Goal: Information Seeking & Learning: Find specific fact

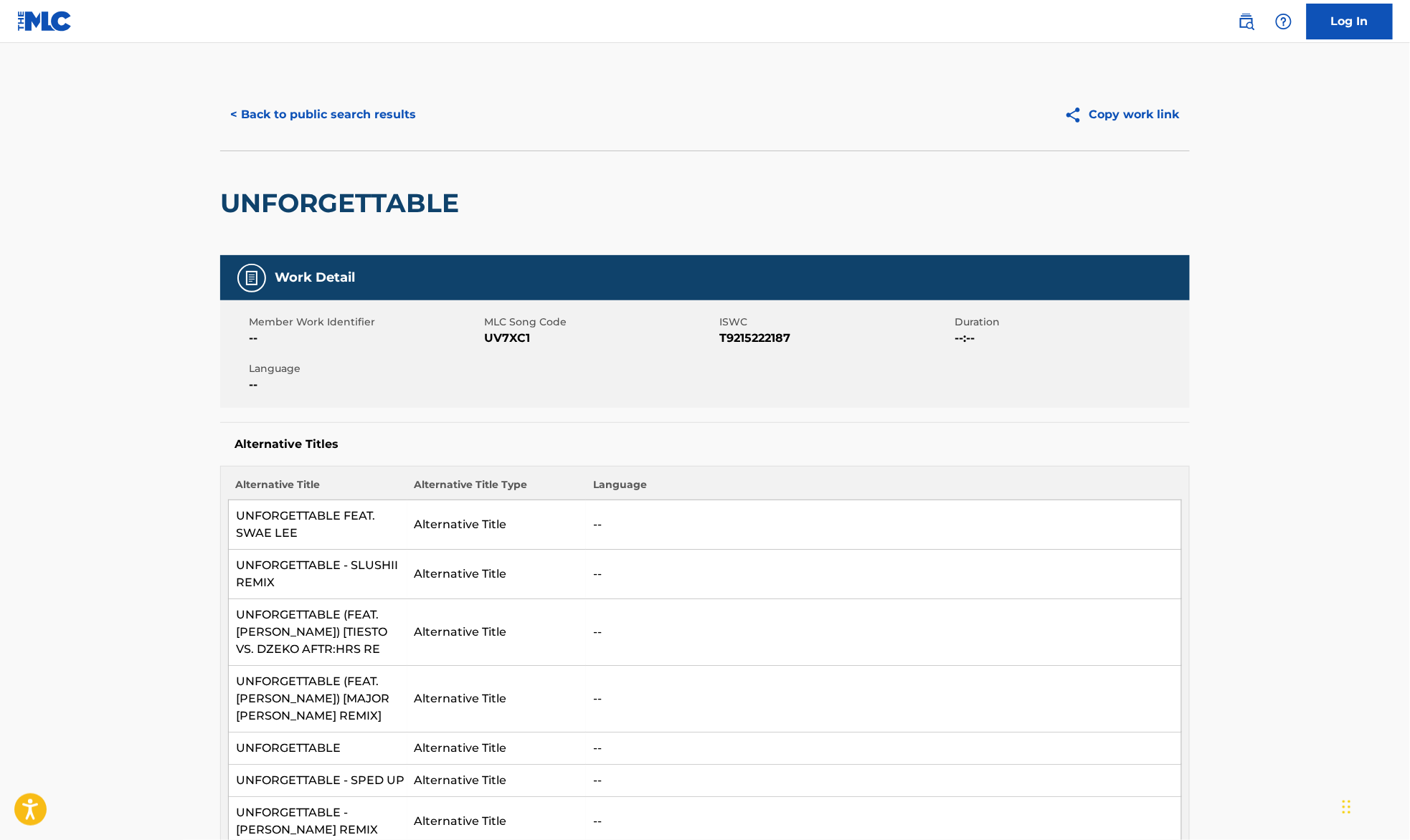
click at [1249, 21] on img at bounding box center [1246, 21] width 17 height 17
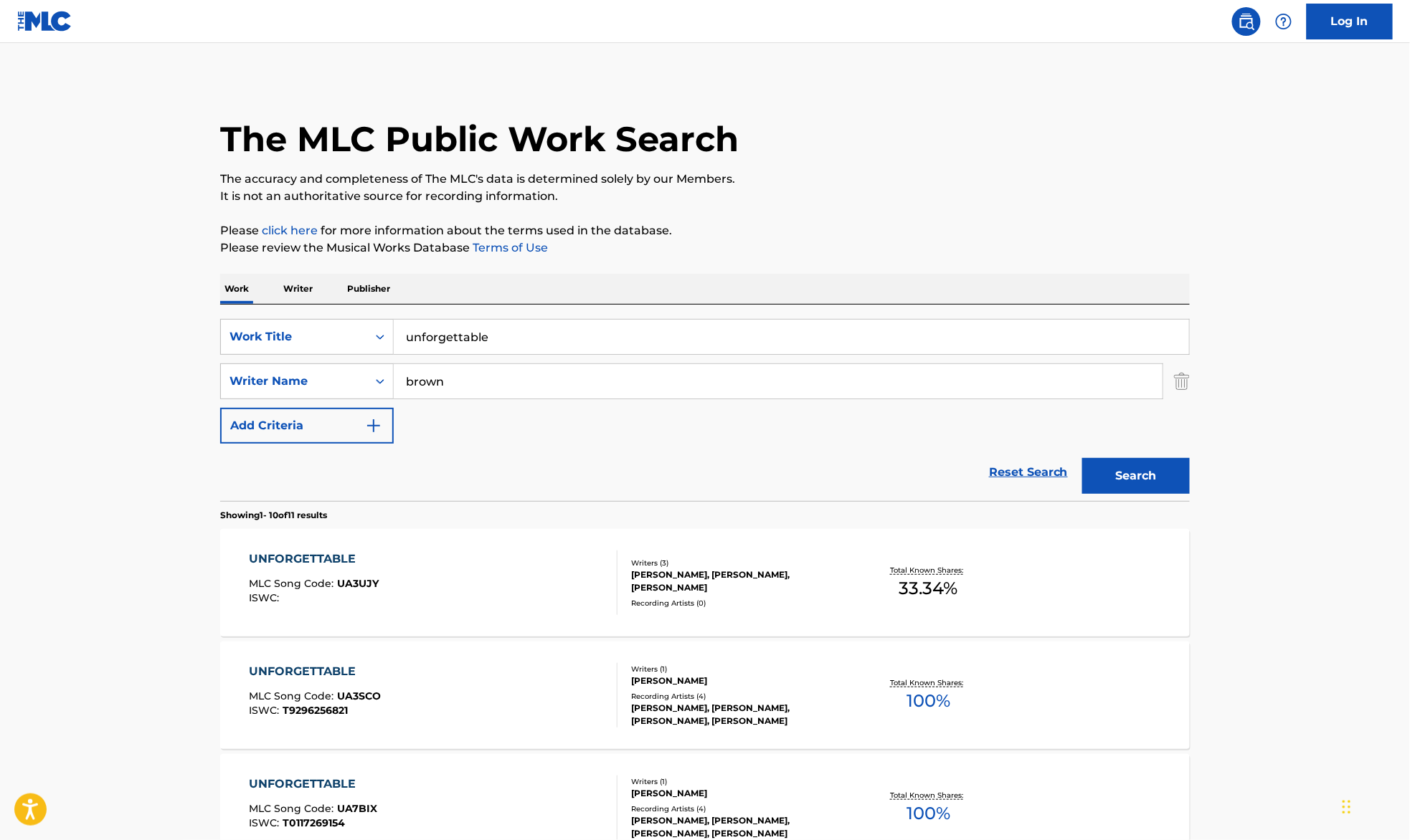
drag, startPoint x: 368, startPoint y: 326, endPoint x: 270, endPoint y: 314, distance: 98.7
click at [270, 314] on div "SearchWithCriteria98ced1be-166e-4c08-a9d7-772afcc349b5 Work Title unforgettable…" at bounding box center [705, 403] width 970 height 196
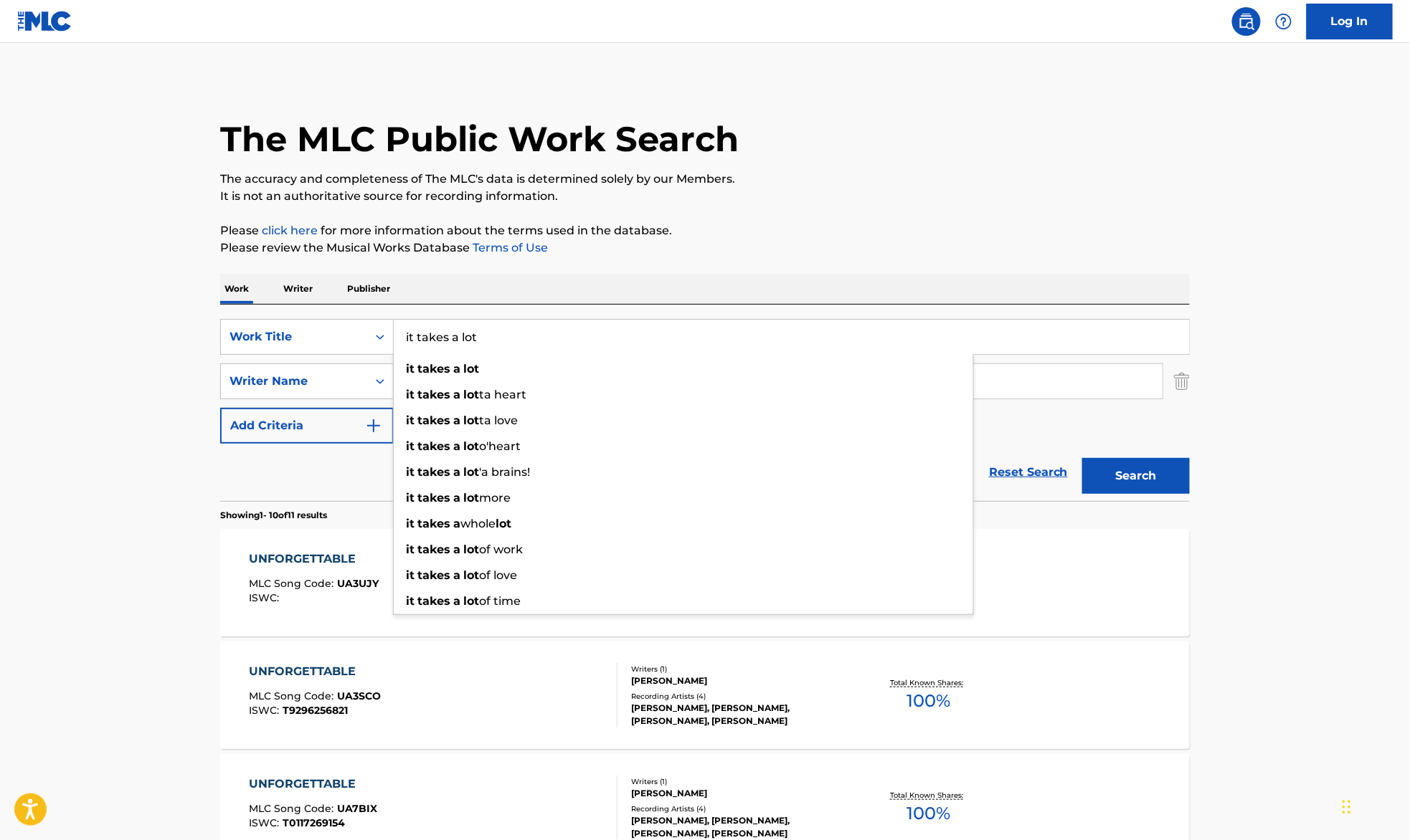
type input "it takes a lot"
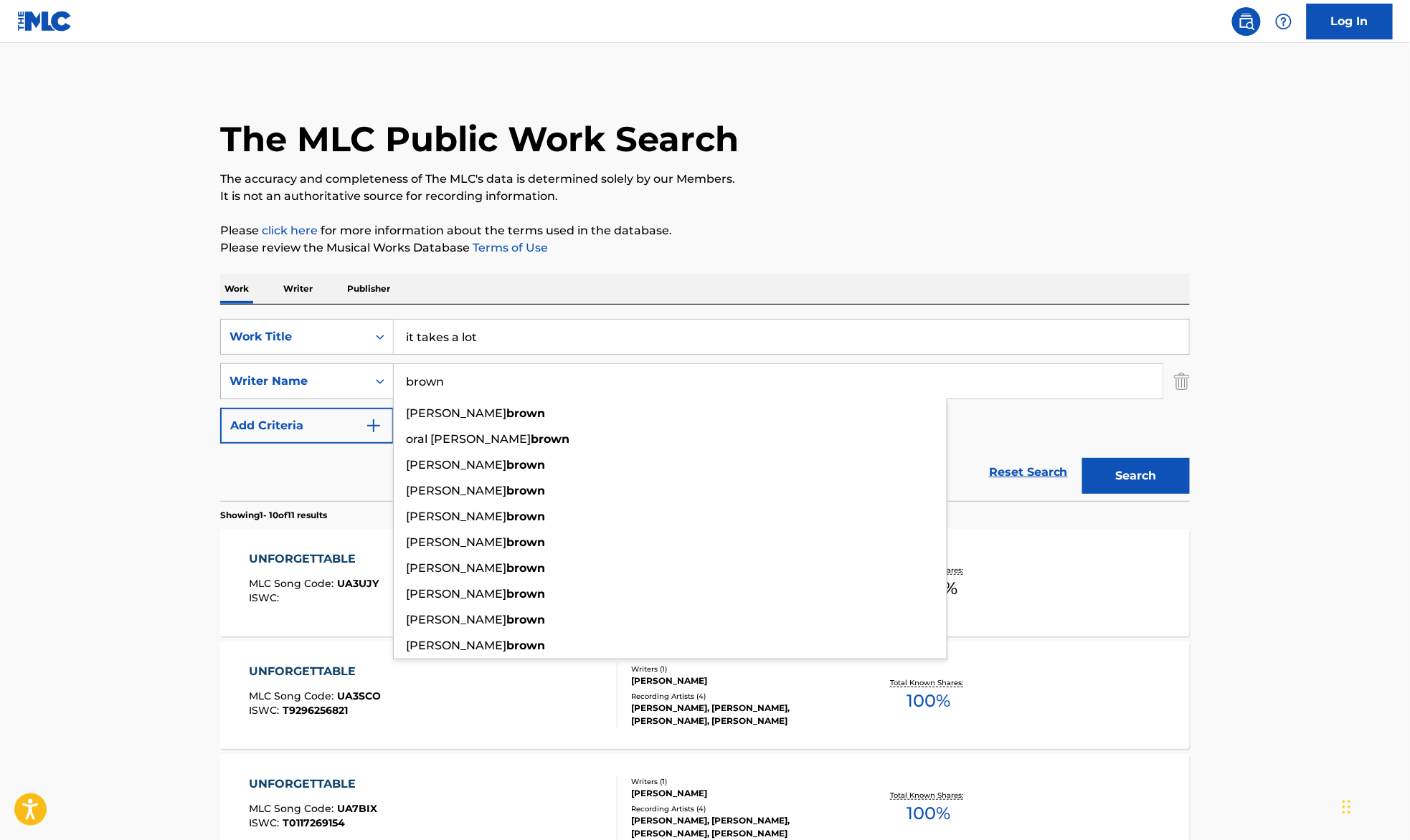
drag, startPoint x: 340, startPoint y: 370, endPoint x: 316, endPoint y: 369, distance: 24.0
click at [318, 369] on div "SearchWithCriteria99895411-5b96-4975-9b5b-9773a46a320c Writer Name [PERSON_NAME…" at bounding box center [705, 381] width 970 height 36
type input "jones"
click at [1082, 459] on button "Search" at bounding box center [1136, 476] width 107 height 36
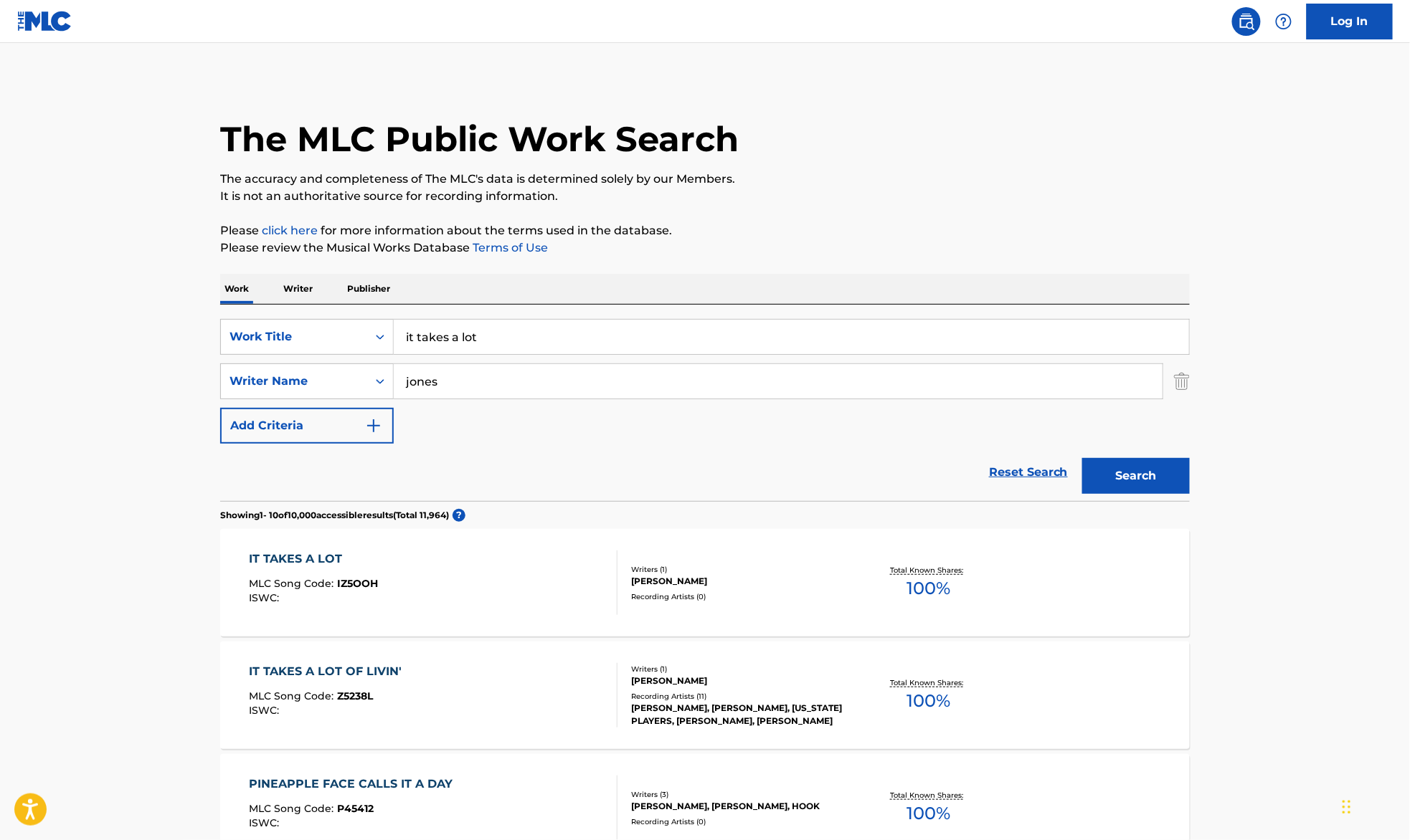
click at [488, 557] on div "IT TAKES A LOT MLC Song Code : IZ5OOH ISWC :" at bounding box center [434, 582] width 369 height 64
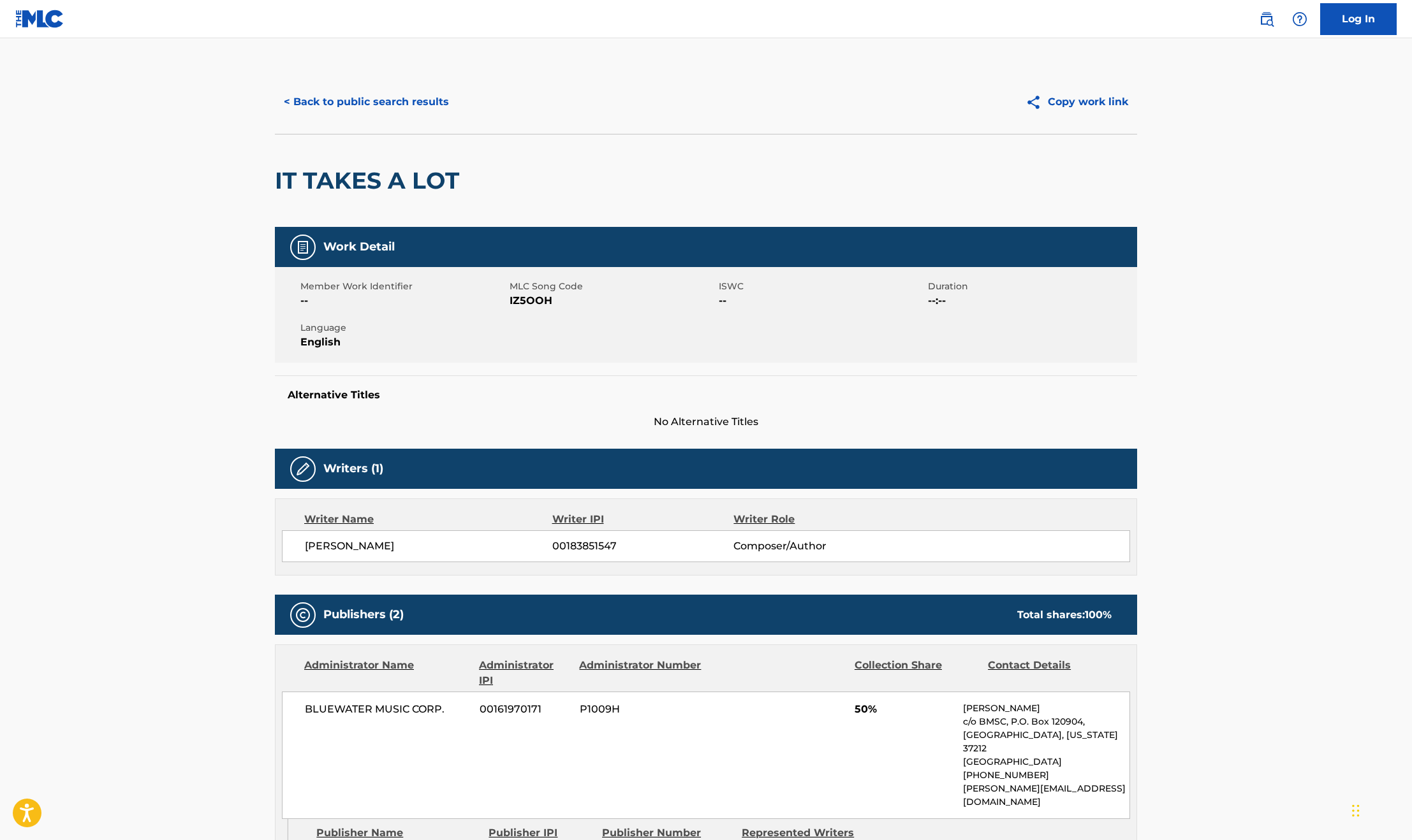
drag, startPoint x: 1188, startPoint y: 13, endPoint x: 228, endPoint y: 352, distance: 1018.1
click at [228, 352] on main "< Back to public search results Copy work link IT TAKES A LOT Work Detail Membe…" at bounding box center [706, 657] width 1412 height 1238
click at [144, 340] on main "< Back to public search results Copy work link IT TAKES A LOT Work Detail Membe…" at bounding box center [706, 657] width 1412 height 1238
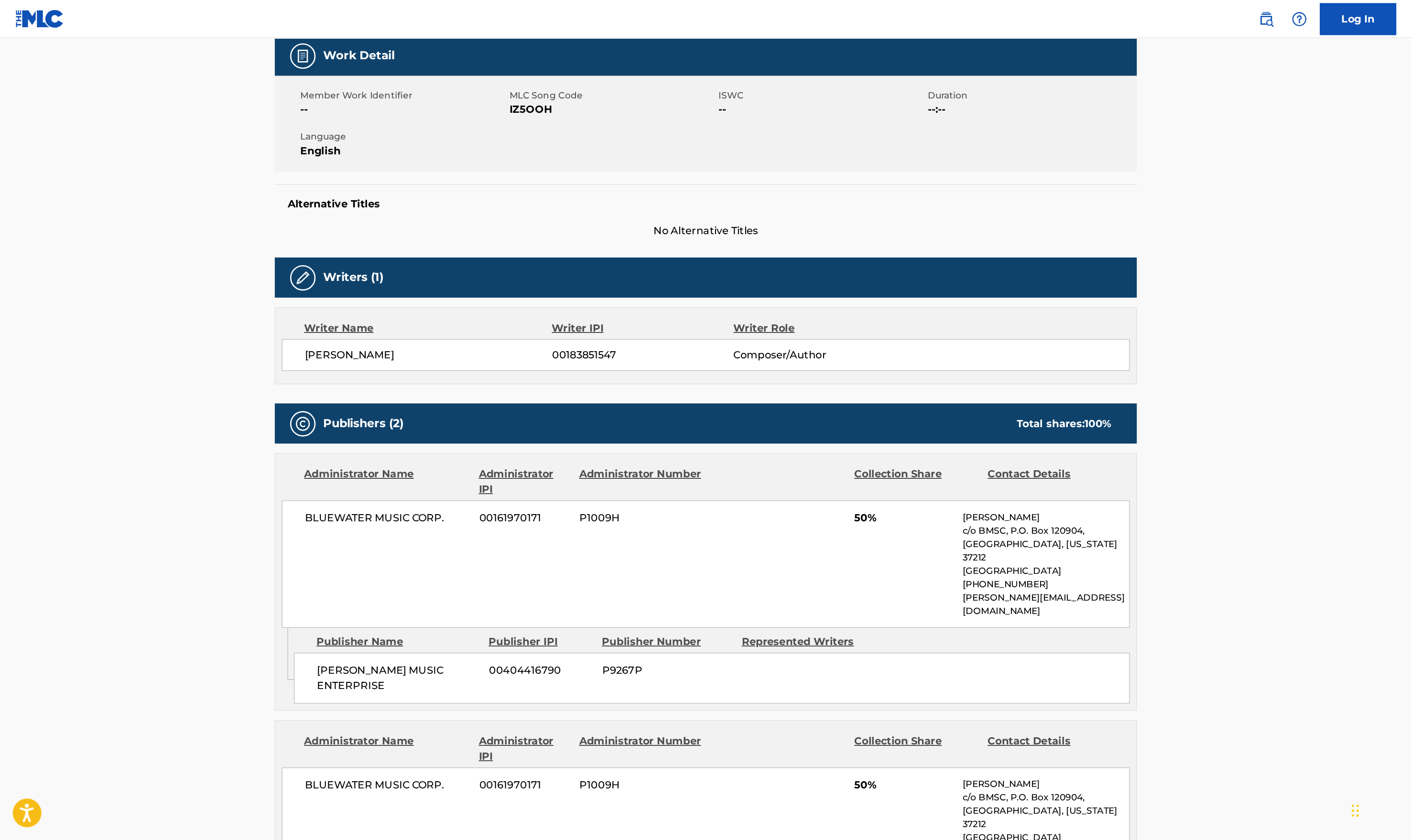
scroll to position [119, 0]
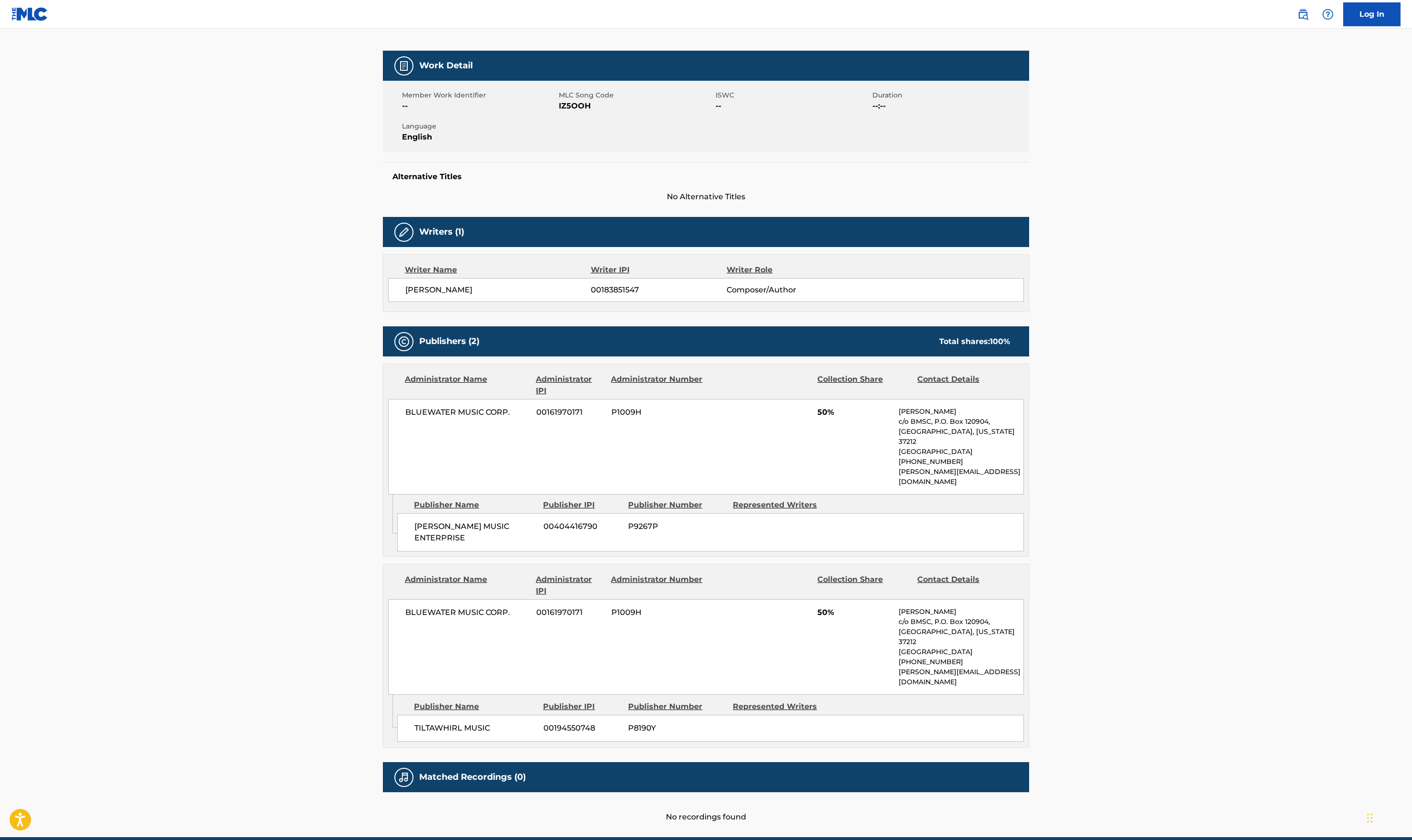
drag, startPoint x: 993, startPoint y: 0, endPoint x: 238, endPoint y: 433, distance: 870.4
click at [238, 433] on main "< Back to public search results Copy work link IT TAKES A LOT Work Detail Membe…" at bounding box center [706, 373] width 1412 height 928
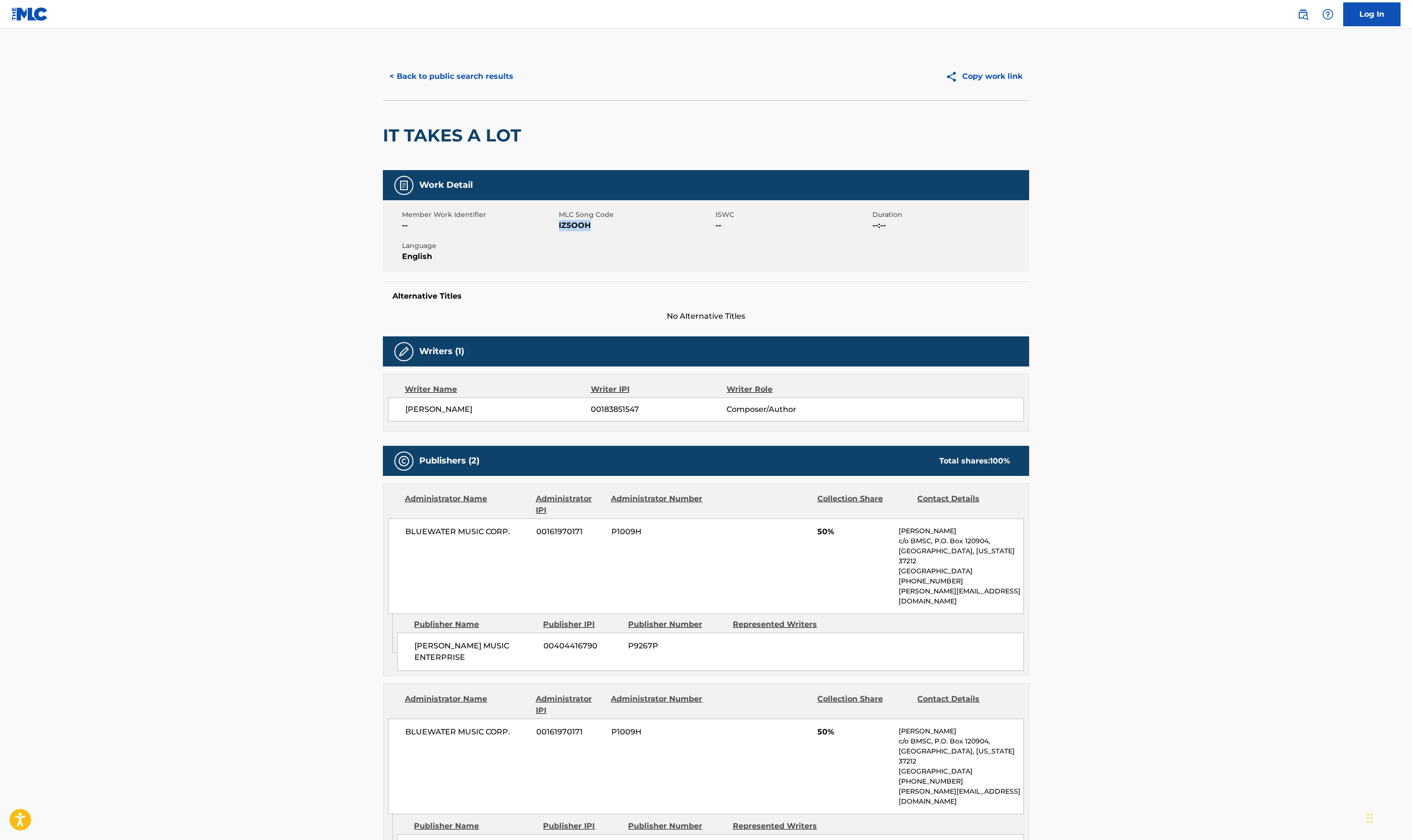
drag, startPoint x: 595, startPoint y: 230, endPoint x: 558, endPoint y: 229, distance: 37.0
click at [559, 229] on span "IZ5OOH" at bounding box center [636, 226] width 155 height 12
click at [369, 146] on main "< Back to public search results Copy work link IT TAKES A LOT Work Detail Membe…" at bounding box center [706, 493] width 1412 height 928
drag, startPoint x: 593, startPoint y: 226, endPoint x: 560, endPoint y: 226, distance: 33.0
click at [560, 226] on span "IZ5OOH" at bounding box center [636, 226] width 155 height 12
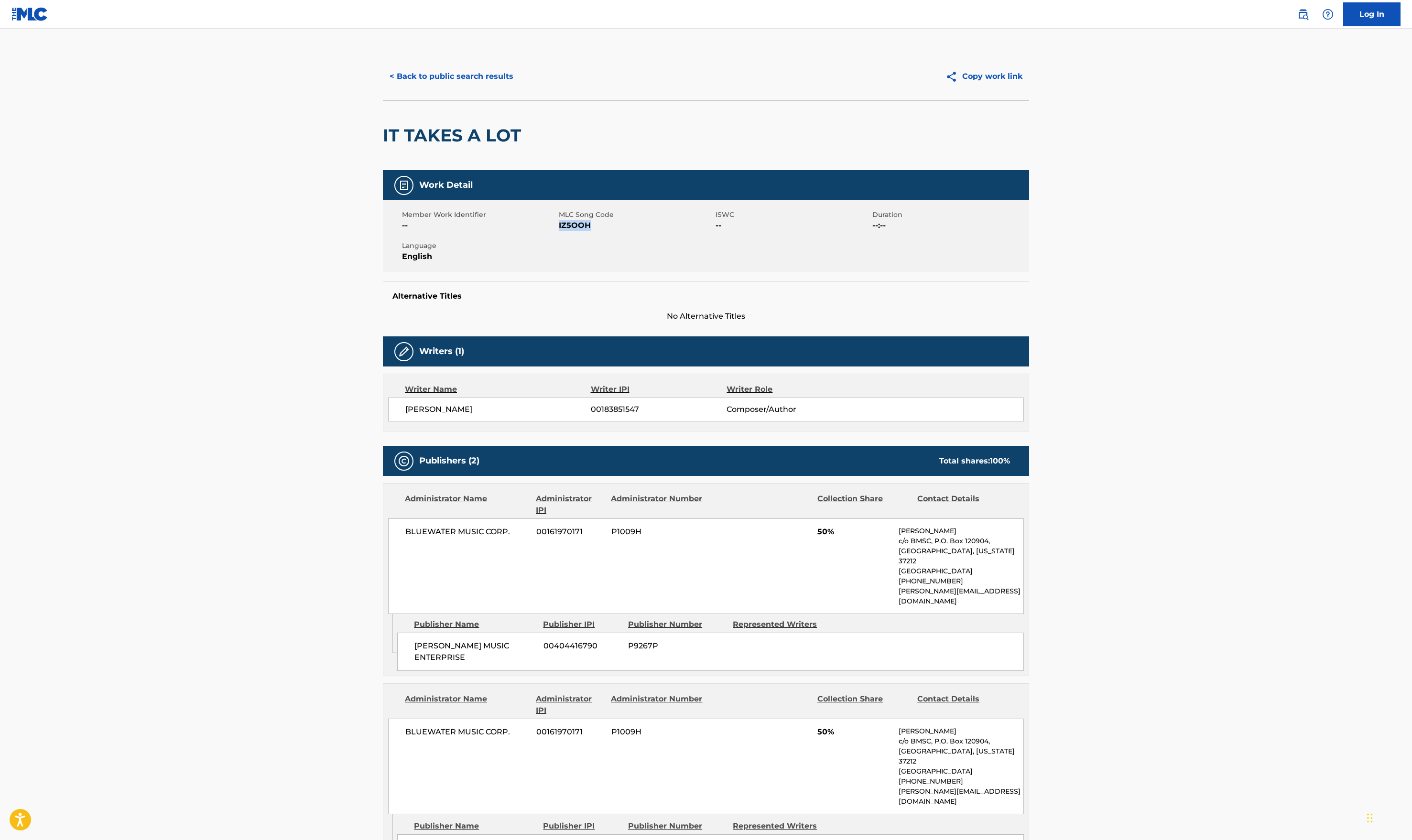
copy span "IZ5OOH"
click at [436, 78] on button "< Back to public search results" at bounding box center [451, 76] width 137 height 24
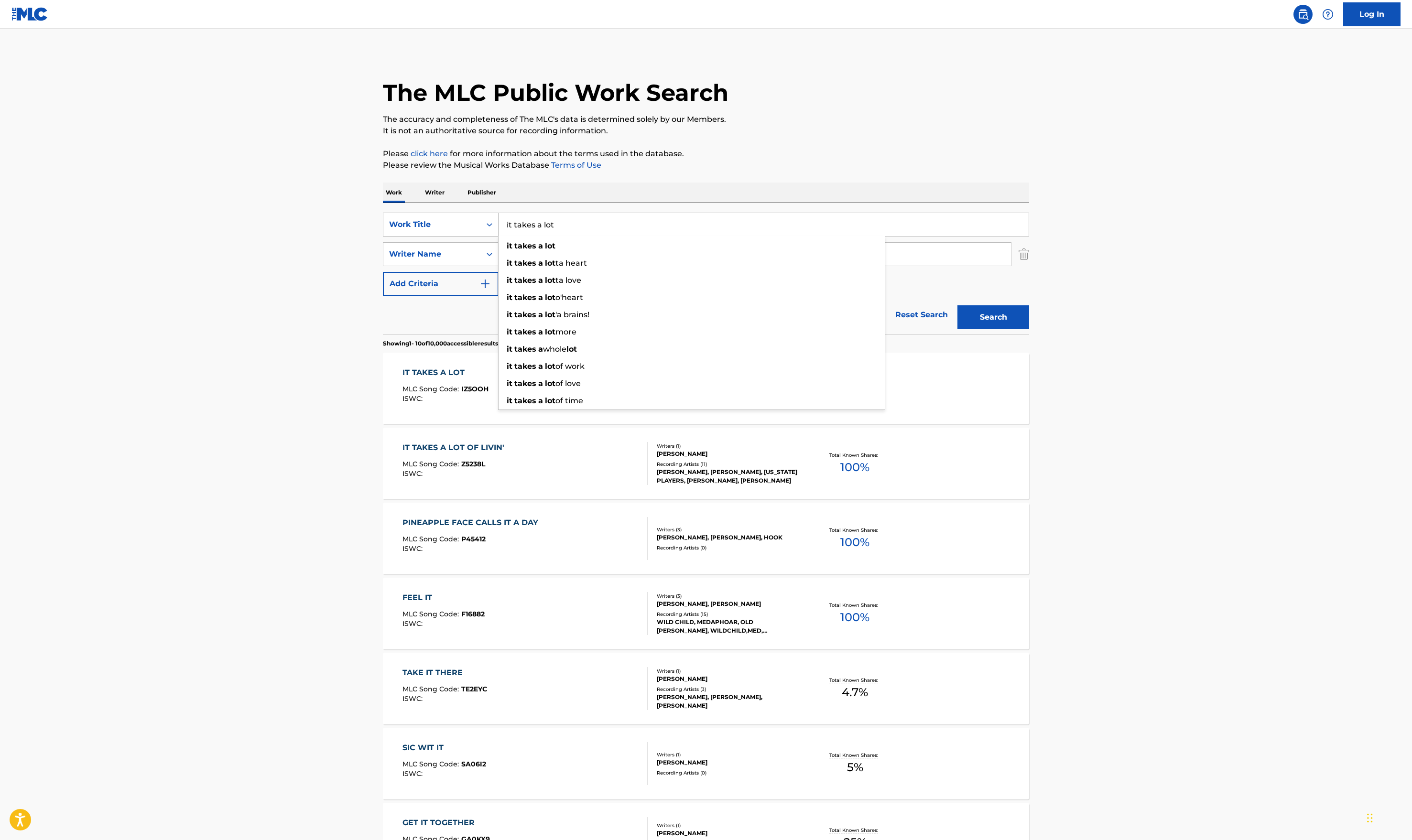
drag, startPoint x: 610, startPoint y: 229, endPoint x: 424, endPoint y: 224, distance: 186.1
click at [426, 227] on div "SearchWithCriteria98ced1be-166e-4c08-a9d7-772afcc349b5 Work Title it takes a lo…" at bounding box center [706, 224] width 646 height 24
type input "love another one"
click at [534, 249] on strong "another" at bounding box center [541, 246] width 32 height 9
drag, startPoint x: 539, startPoint y: 258, endPoint x: 365, endPoint y: 249, distance: 174.2
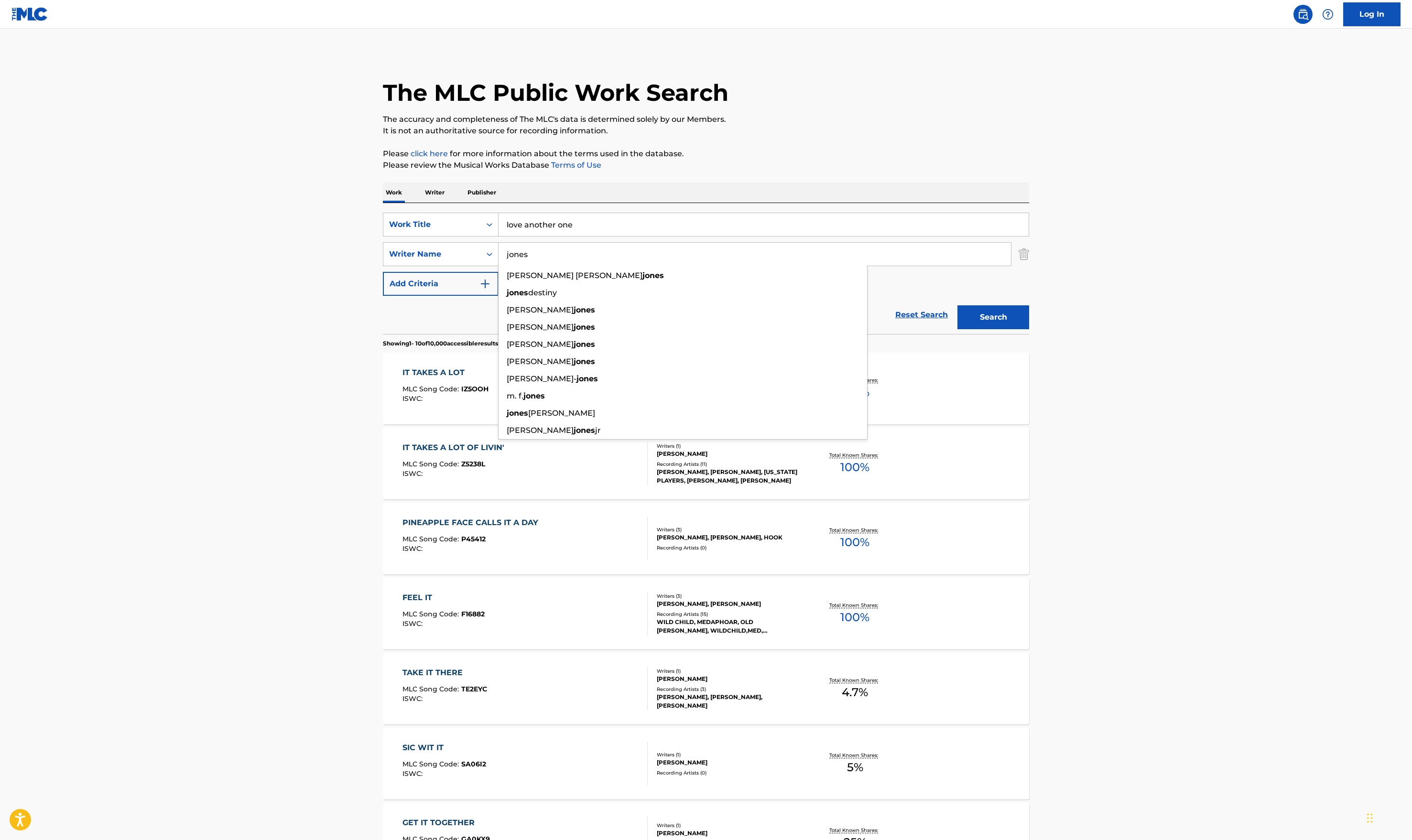
click at [365, 249] on main "The MLC Public Work Search The accuracy and completeness of The MLC's data is d…" at bounding box center [706, 591] width 1412 height 1125
type input "[PERSON_NAME]"
click at [939, 306] on button "Search" at bounding box center [993, 317] width 72 height 24
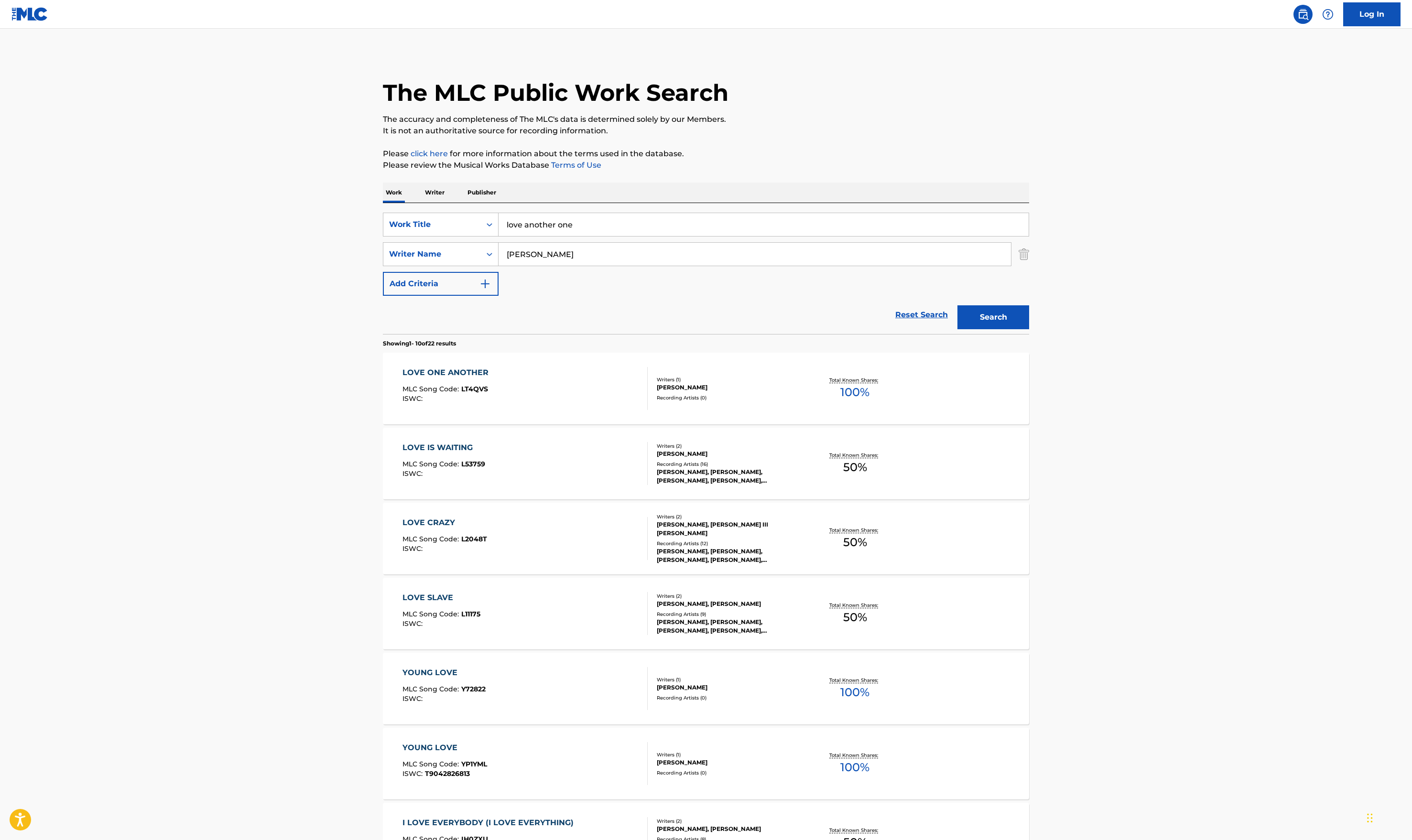
click at [939, 154] on main "The MLC Public Work Search The accuracy and completeness of The MLC's data is d…" at bounding box center [706, 591] width 1412 height 1125
click at [511, 395] on div "LOVE ONE ANOTHER MLC Song Code : LT4QVS ISWC :" at bounding box center [525, 388] width 246 height 43
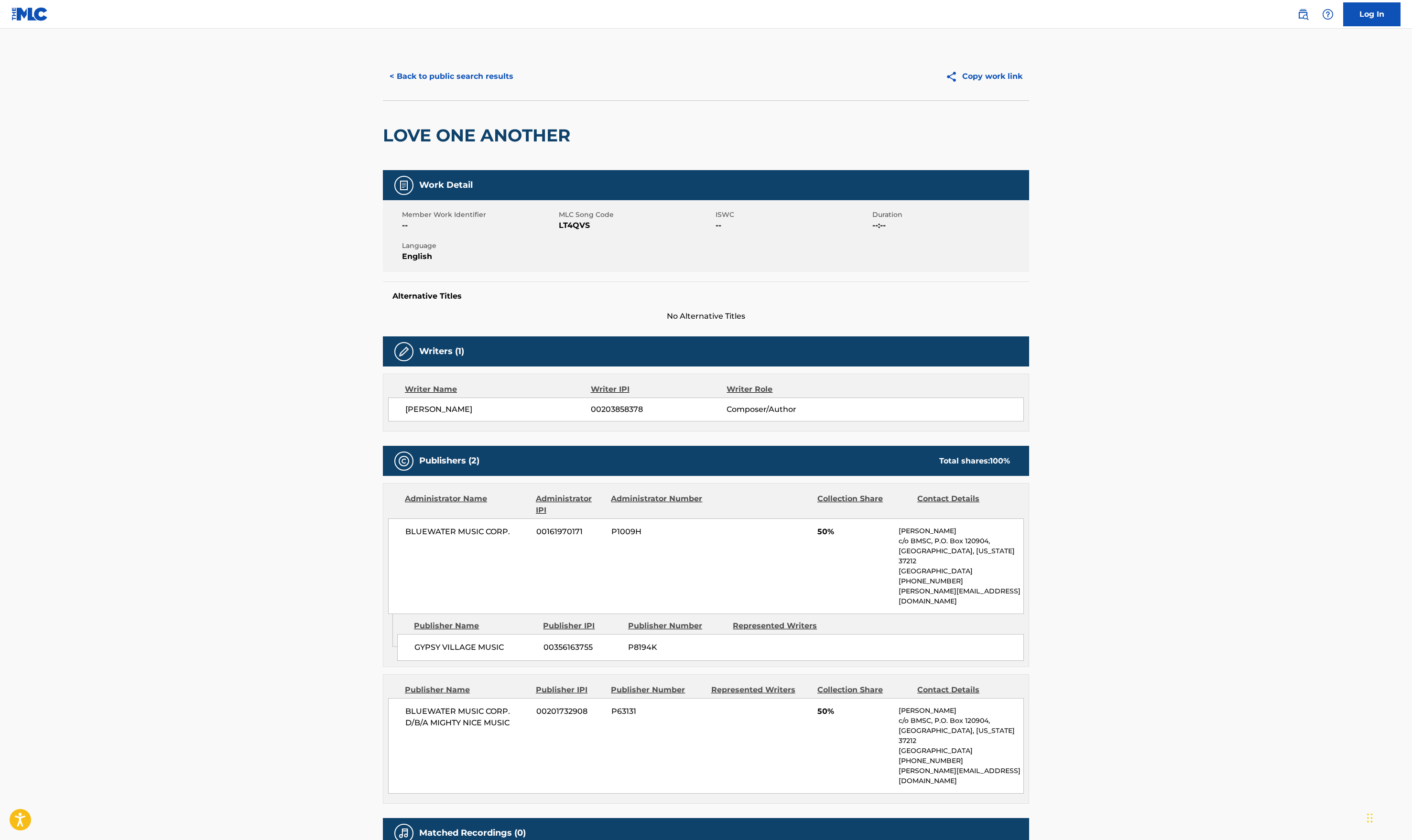
scroll to position [65, 0]
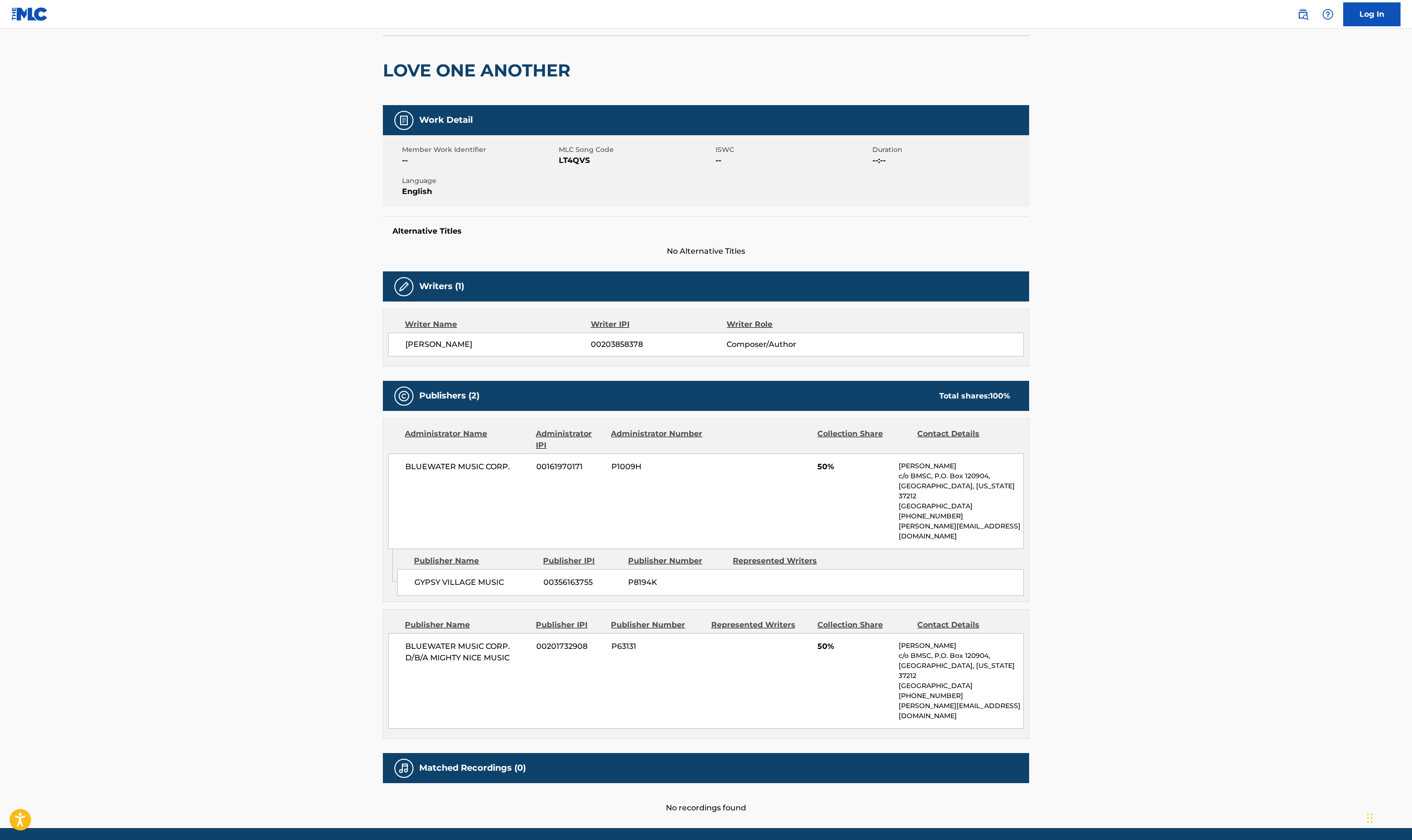
click at [939, 218] on main "< Back to public search results Copy work link LOVE ONE ANOTHER Work Detail Mem…" at bounding box center [706, 396] width 1412 height 864
drag, startPoint x: 594, startPoint y: 161, endPoint x: 558, endPoint y: 161, distance: 36.0
click at [559, 161] on span "LT4QVS" at bounding box center [636, 160] width 155 height 12
copy span "LT4QVS"
click at [939, 154] on main "< Back to public search results Copy work link LOVE ONE ANOTHER Work Detail Mem…" at bounding box center [706, 396] width 1412 height 864
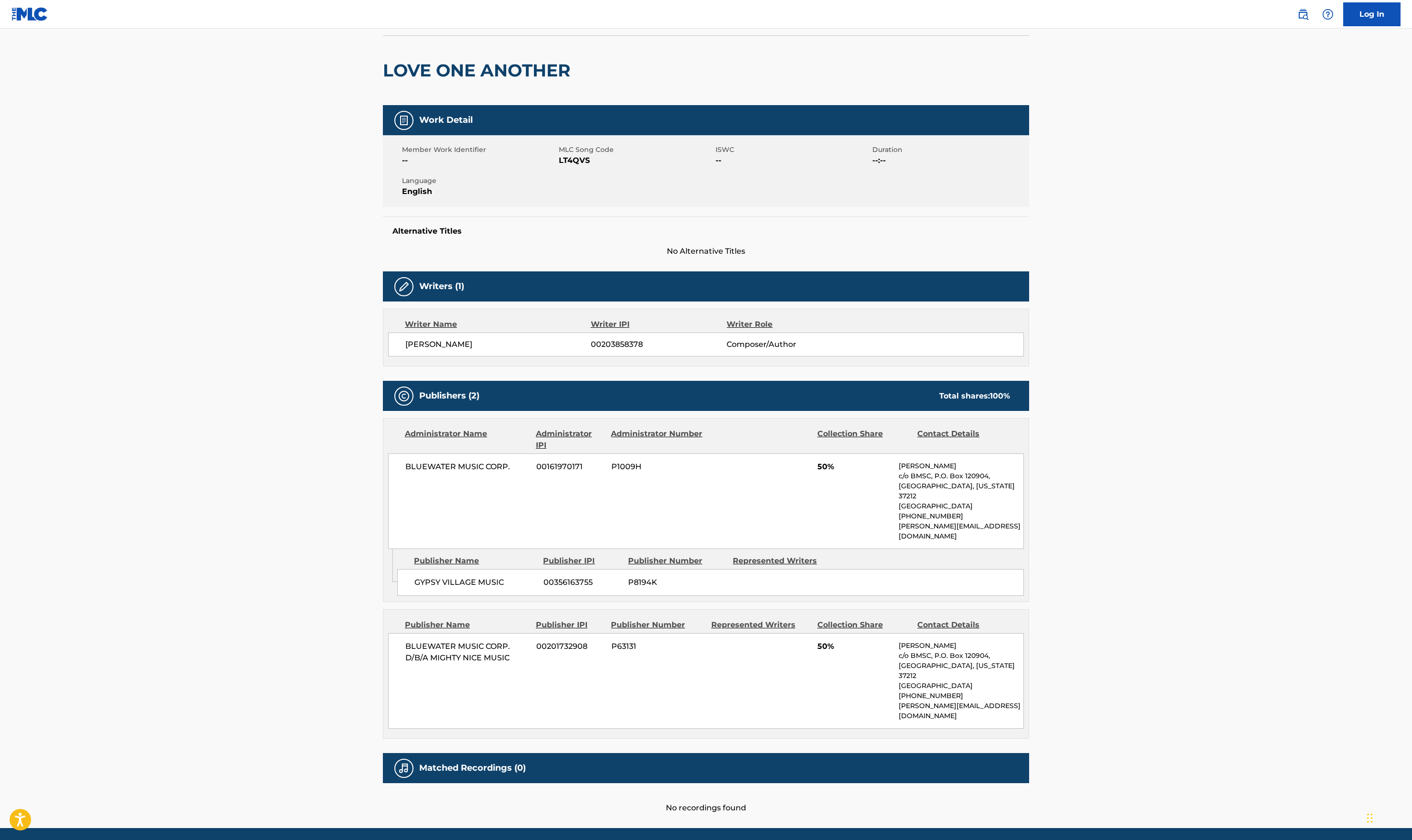
scroll to position [0, 0]
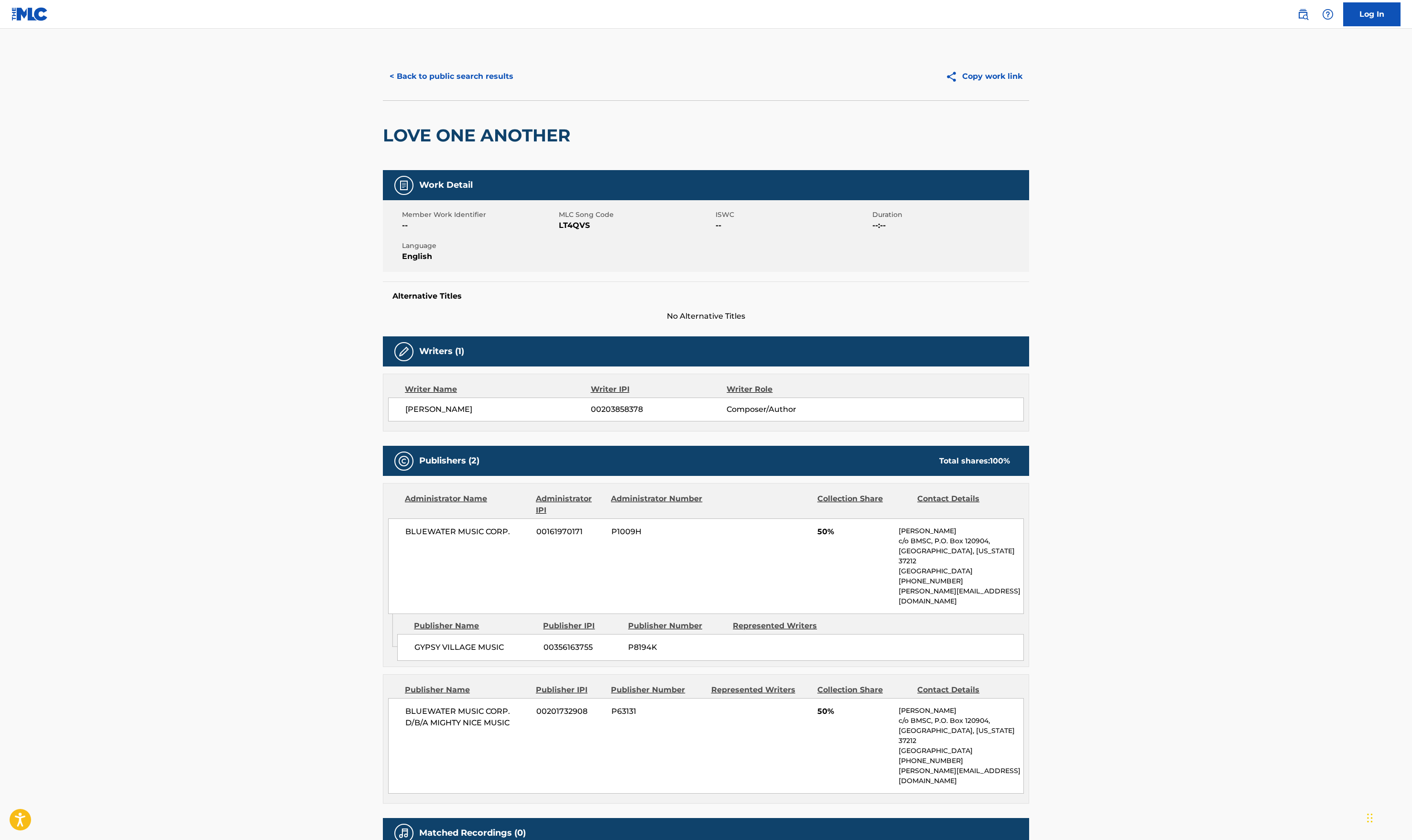
click at [427, 73] on button "< Back to public search results" at bounding box center [451, 76] width 137 height 24
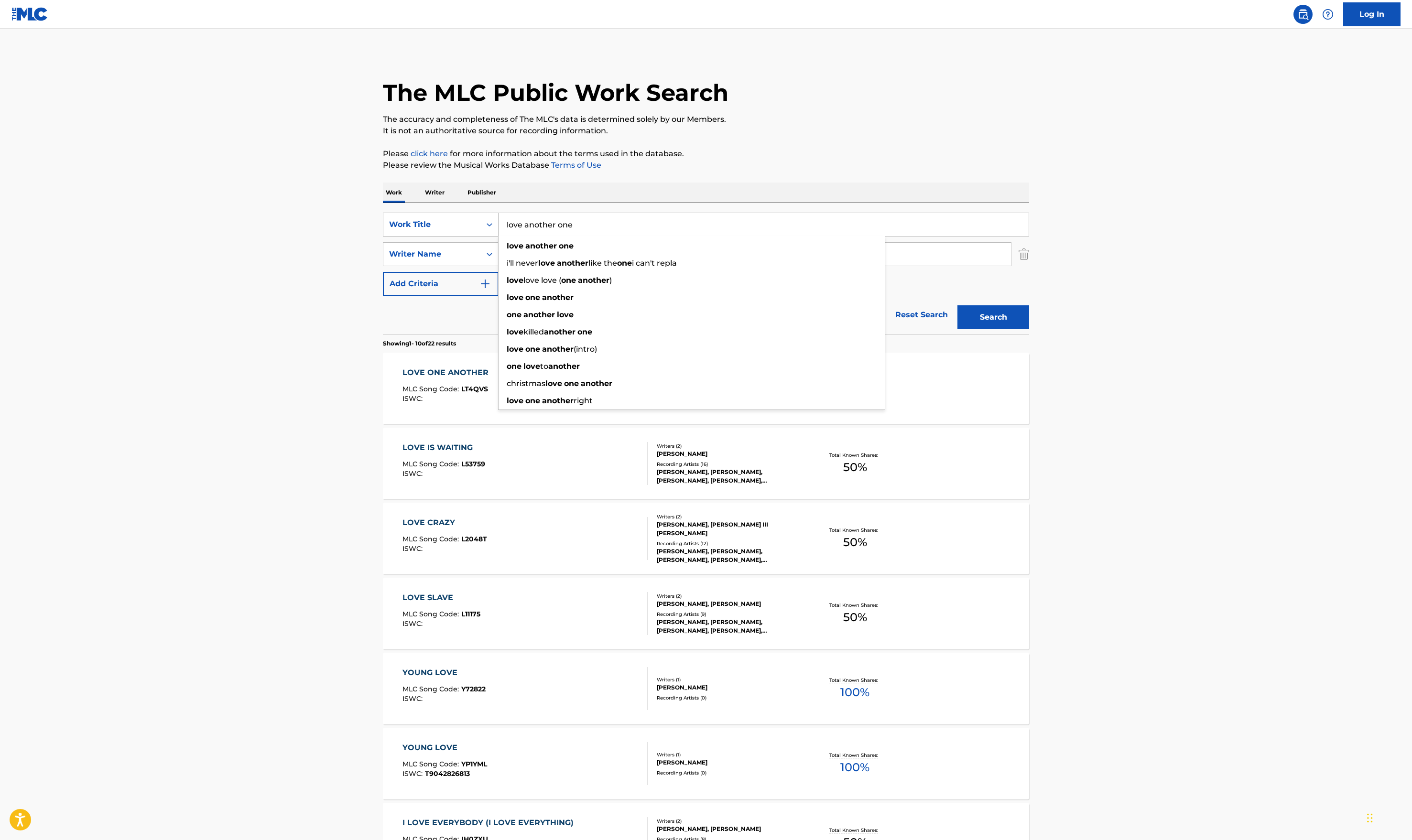
drag, startPoint x: 584, startPoint y: 220, endPoint x: 472, endPoint y: 220, distance: 112.0
click at [475, 220] on div "SearchWithCriteria98ced1be-166e-4c08-a9d7-772afcc349b5 Work Title love another …" at bounding box center [706, 224] width 646 height 24
click at [939, 306] on button "Search" at bounding box center [993, 317] width 72 height 24
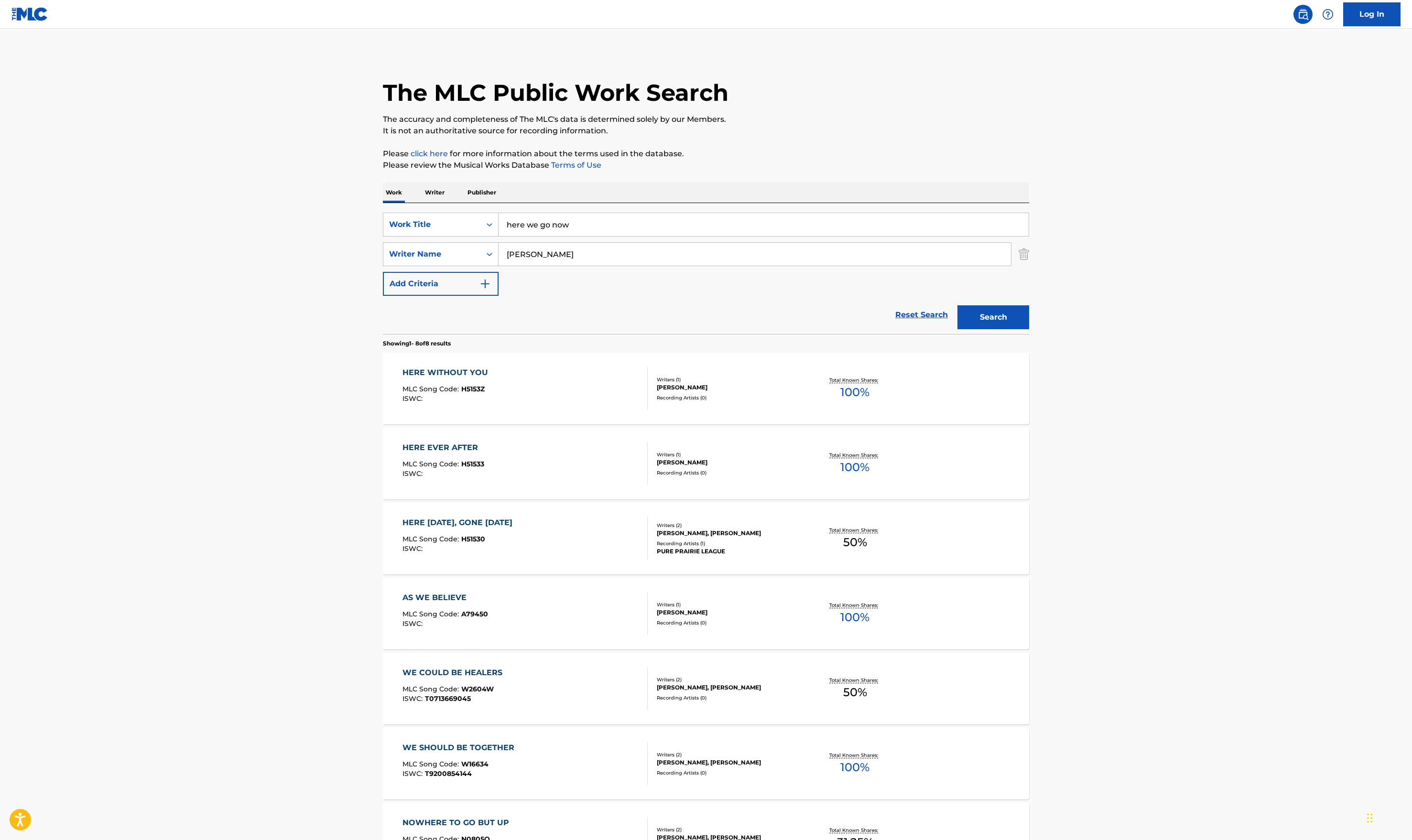
click at [570, 248] on input "[PERSON_NAME]" at bounding box center [755, 254] width 512 height 23
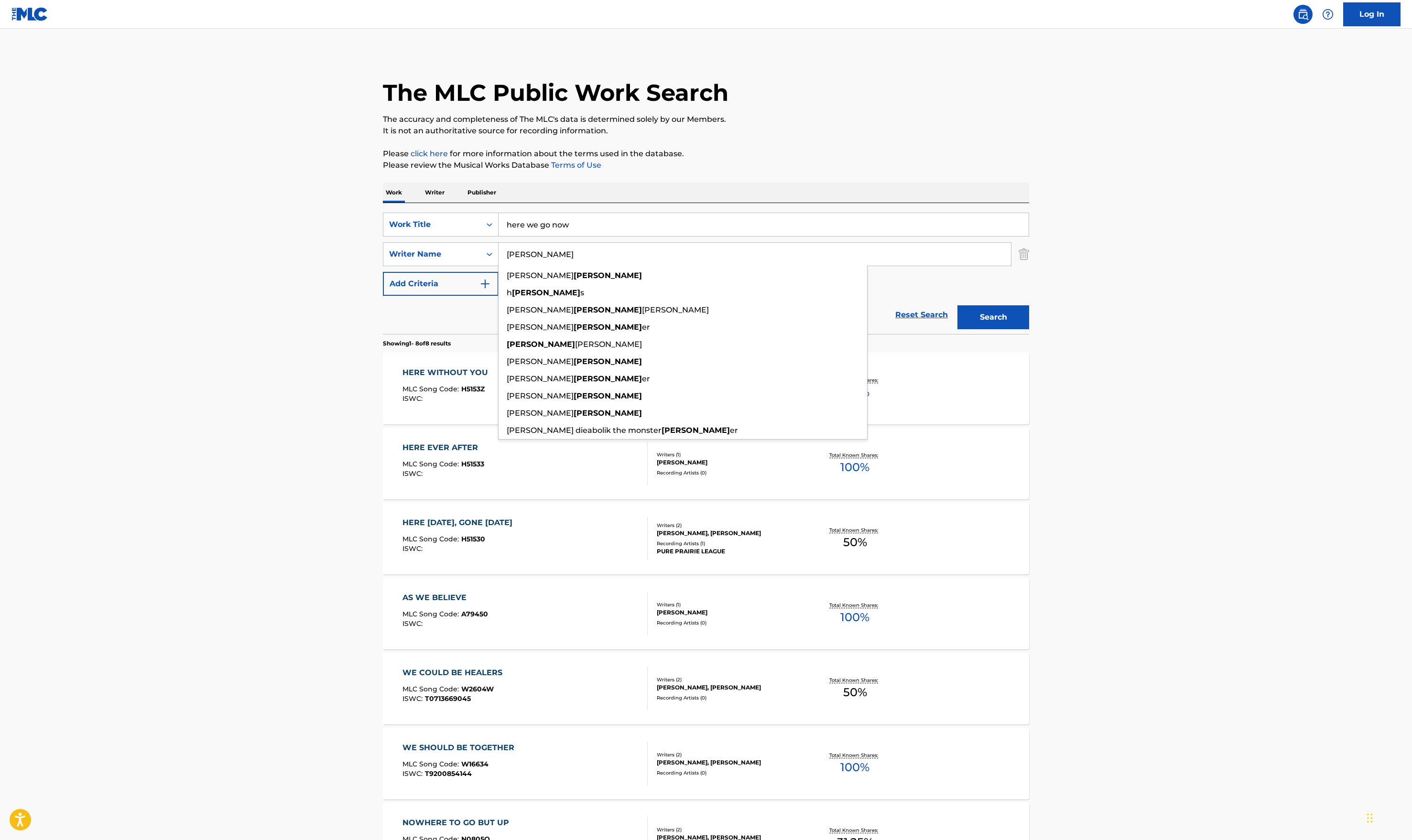
click at [939, 306] on button "Search" at bounding box center [993, 317] width 72 height 24
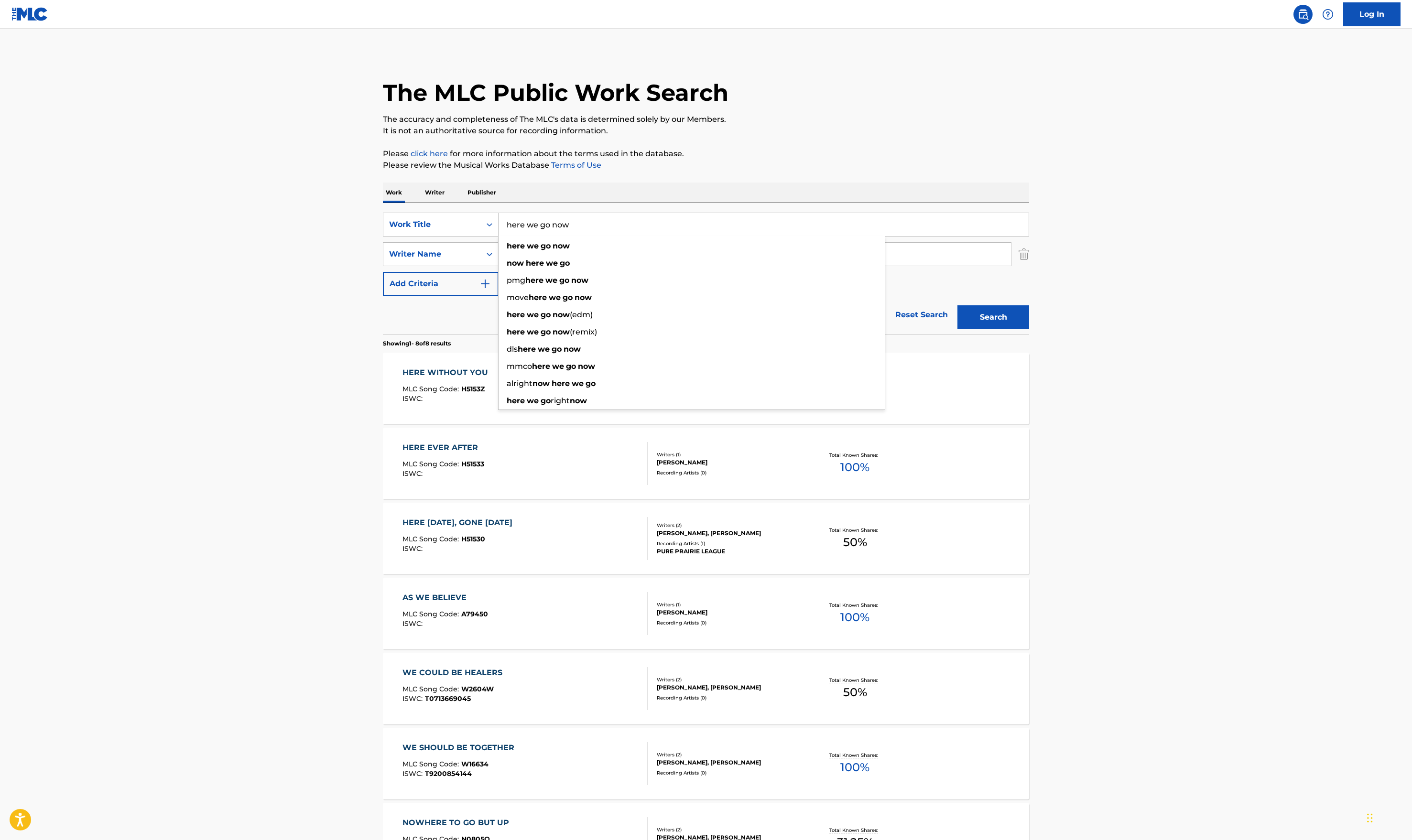
drag, startPoint x: 589, startPoint y: 219, endPoint x: 372, endPoint y: 212, distance: 217.1
click at [372, 214] on div "The MLC Public Work Search The accuracy and completeness of The MLC's data is d…" at bounding box center [706, 523] width 669 height 942
click at [939, 306] on button "Search" at bounding box center [993, 317] width 72 height 24
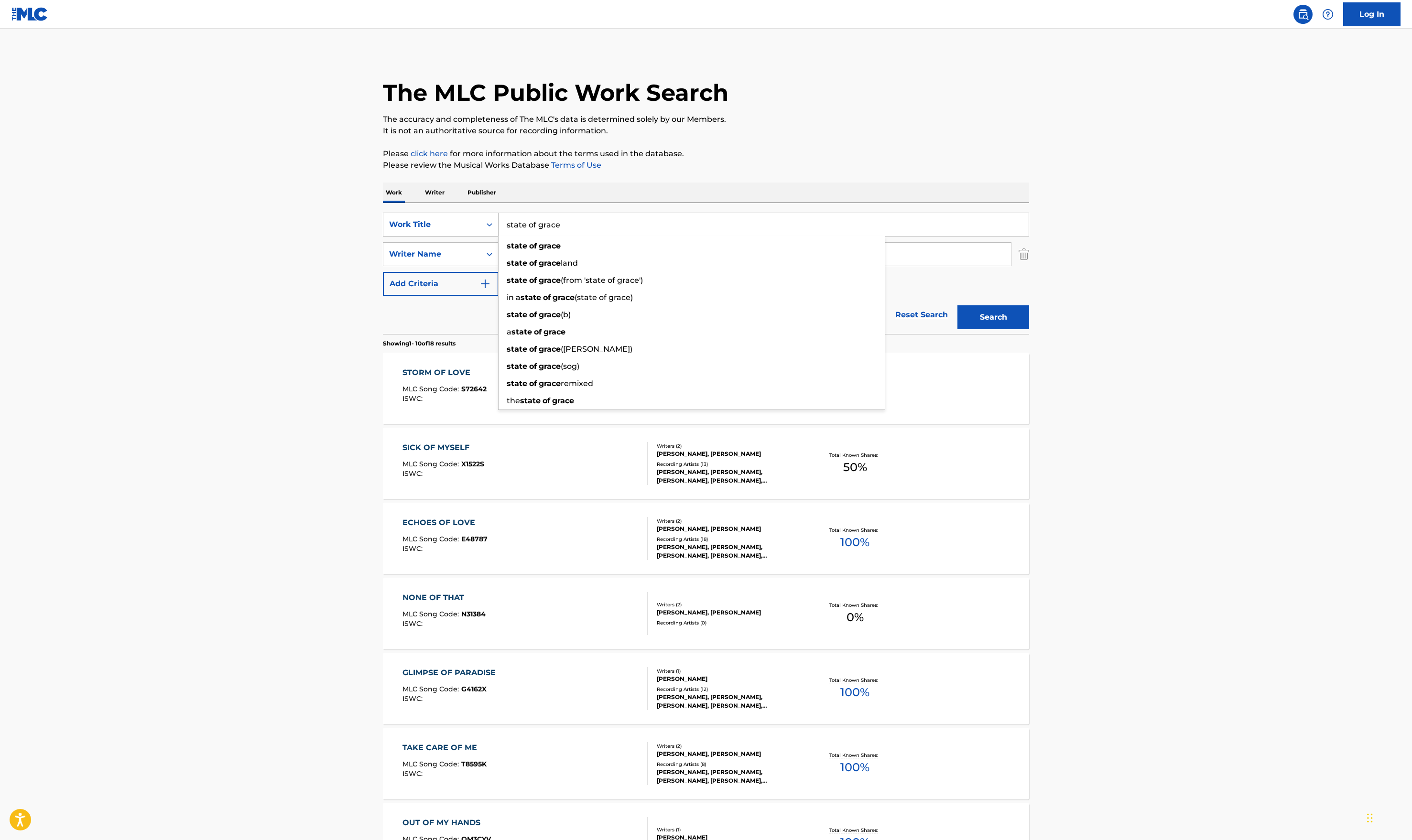
drag, startPoint x: 580, startPoint y: 229, endPoint x: 434, endPoint y: 229, distance: 146.0
click at [438, 229] on div "SearchWithCriteria98ced1be-166e-4c08-a9d7-772afcc349b5 Work Title state of grac…" at bounding box center [706, 224] width 646 height 24
paste input "Buzzes Like Neon"
type input "Buzzes Like Neon"
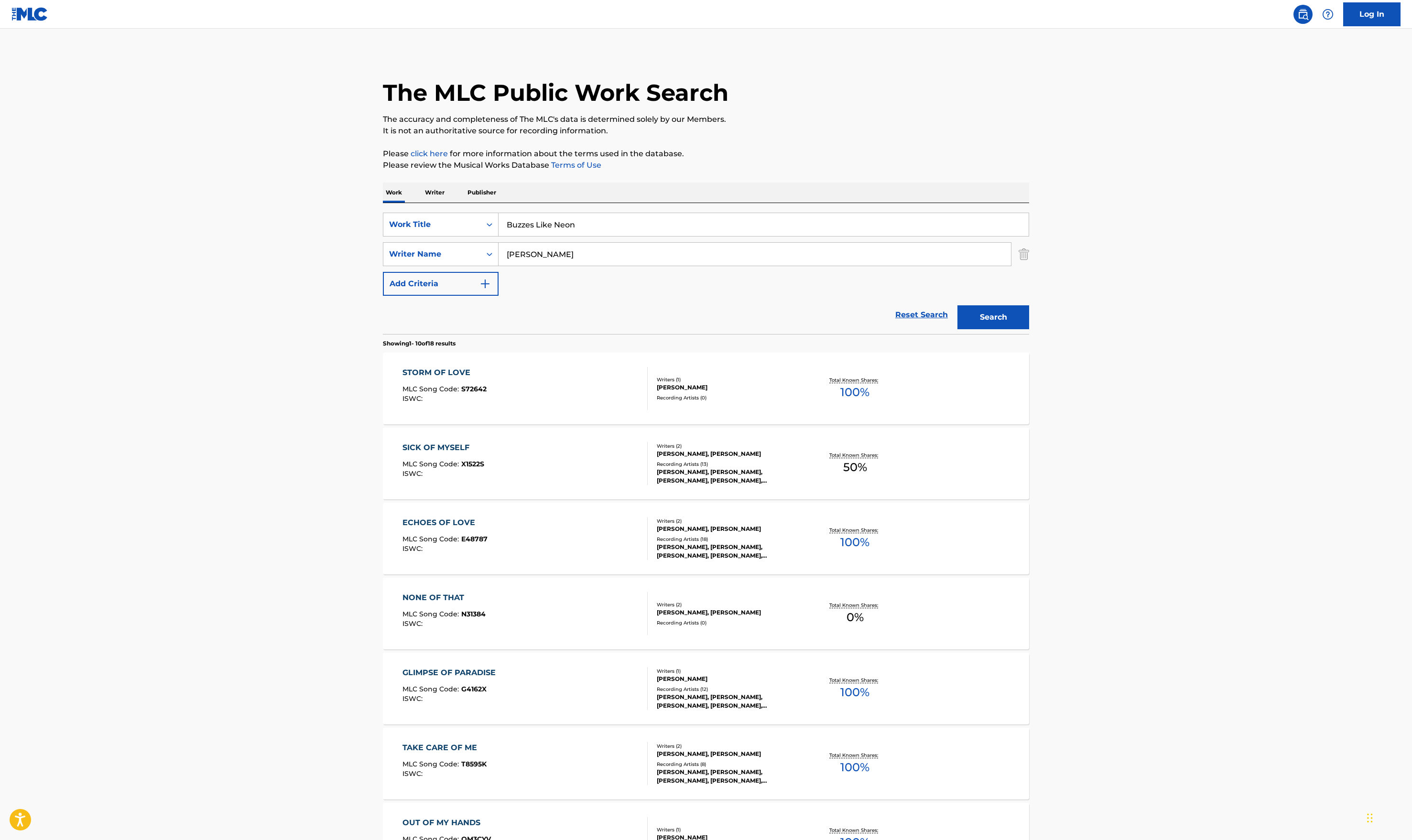
click at [329, 317] on main "The MLC Public Work Search The accuracy and completeness of The MLC's data is d…" at bounding box center [706, 591] width 1412 height 1125
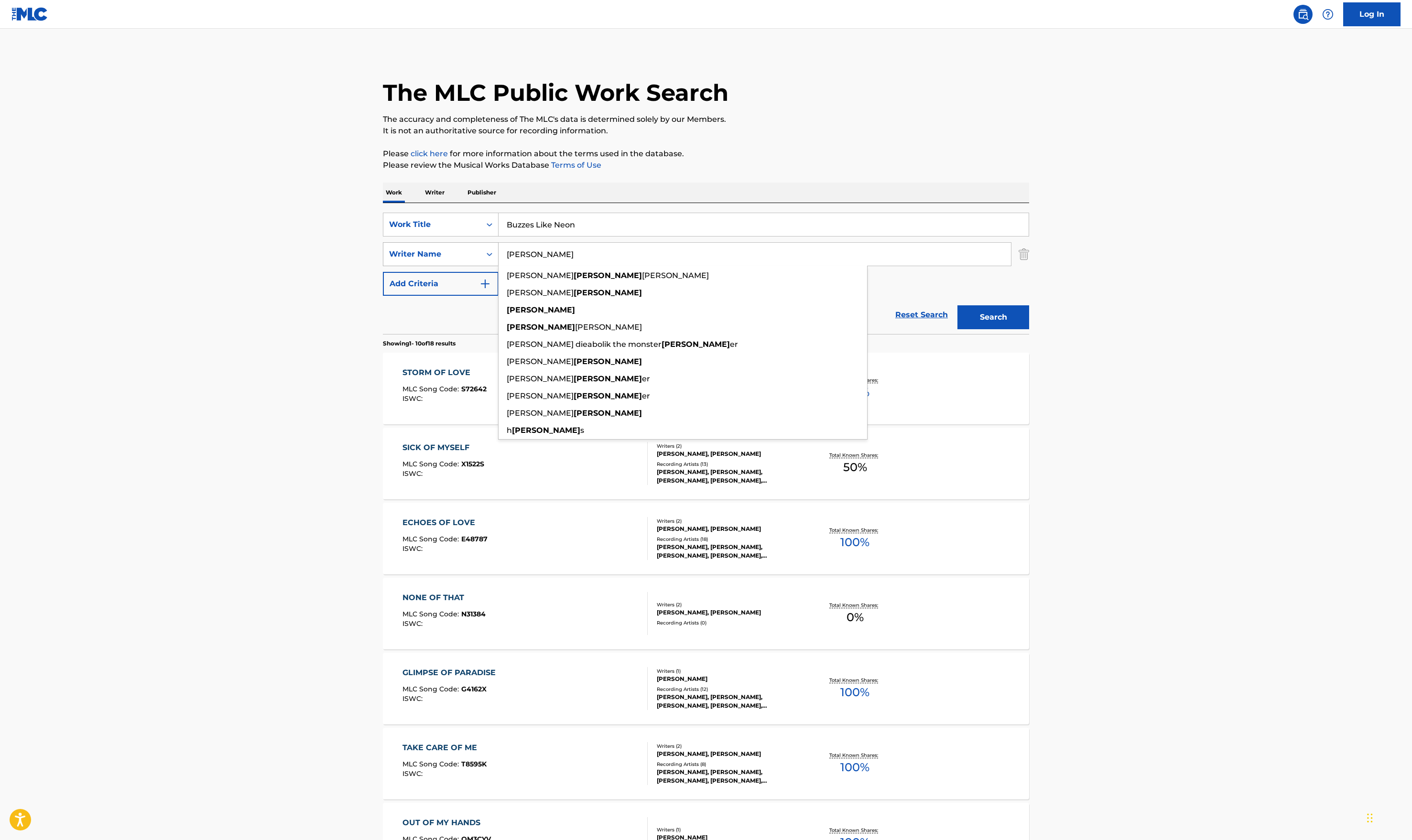
drag, startPoint x: 566, startPoint y: 249, endPoint x: 409, endPoint y: 251, distance: 157.0
click at [409, 251] on div "SearchWithCriteria99895411-5b96-4975-9b5b-9773a46a320c Writer Name [PERSON_NAME…" at bounding box center [706, 254] width 646 height 24
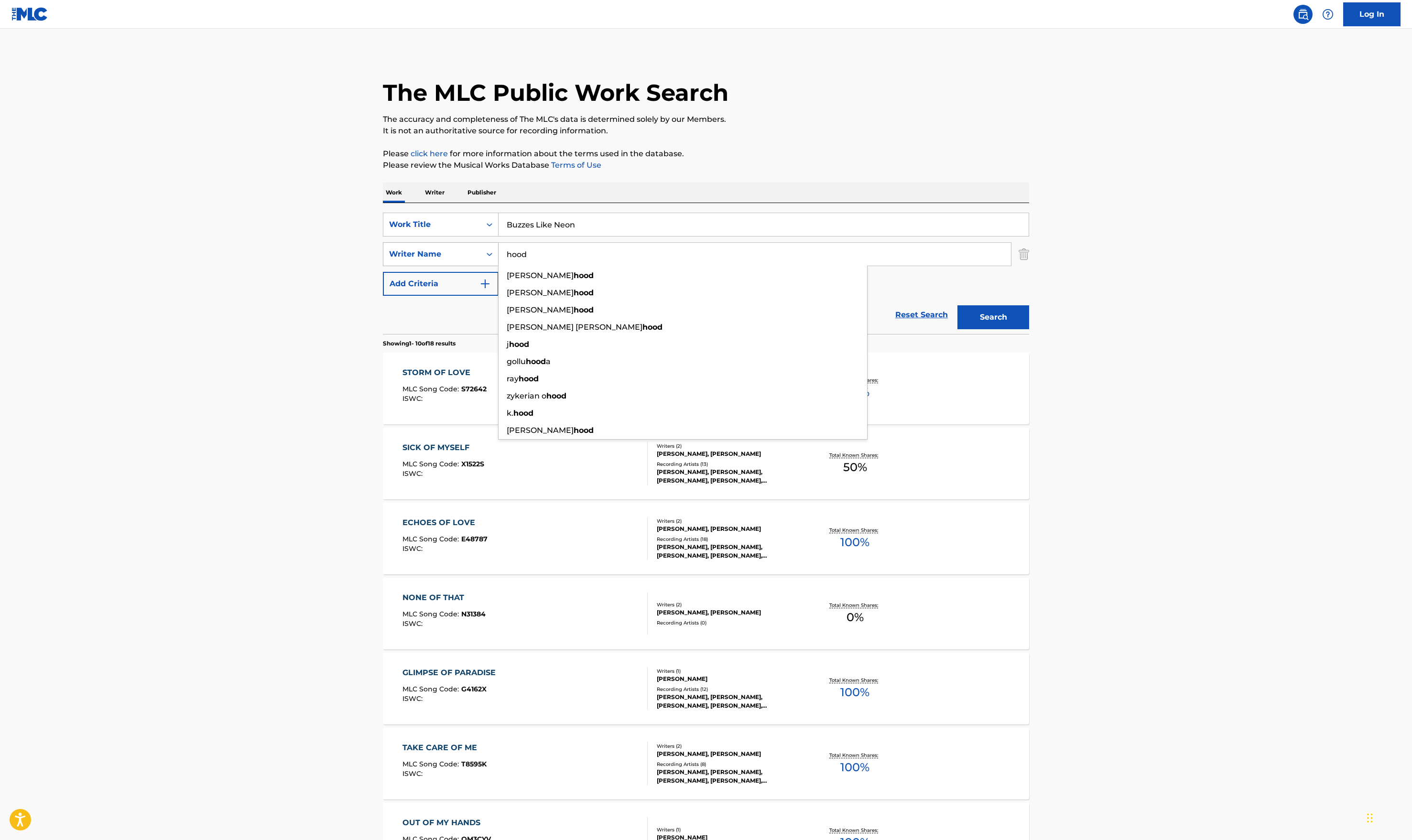
type input "hood"
click at [939, 306] on button "Search" at bounding box center [993, 317] width 72 height 24
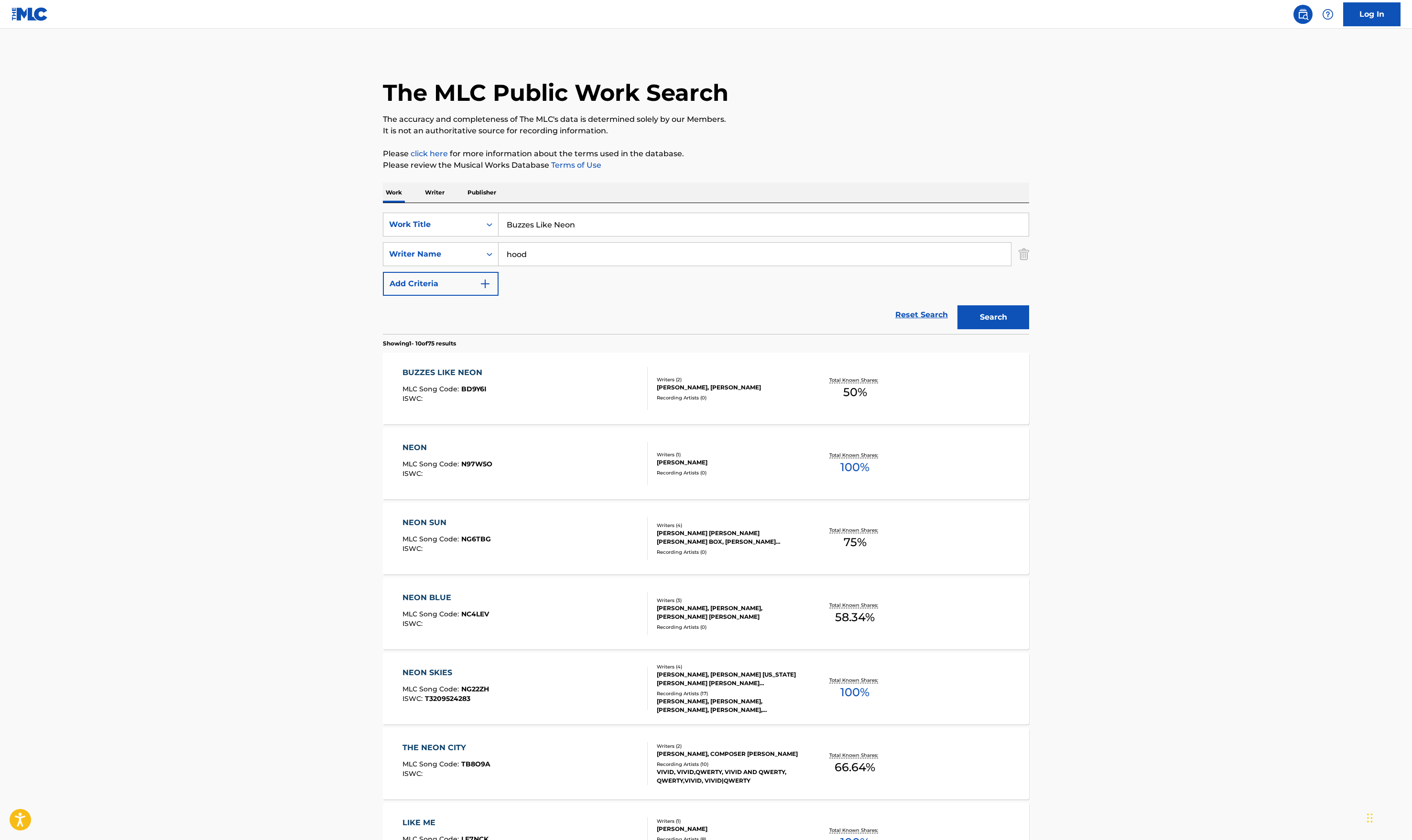
click at [549, 365] on div "BUZZES LIKE NEON MLC Song Code : BD9Y6I ISWC : Writers ( 2 ) [PERSON_NAME], [PE…" at bounding box center [706, 388] width 646 height 72
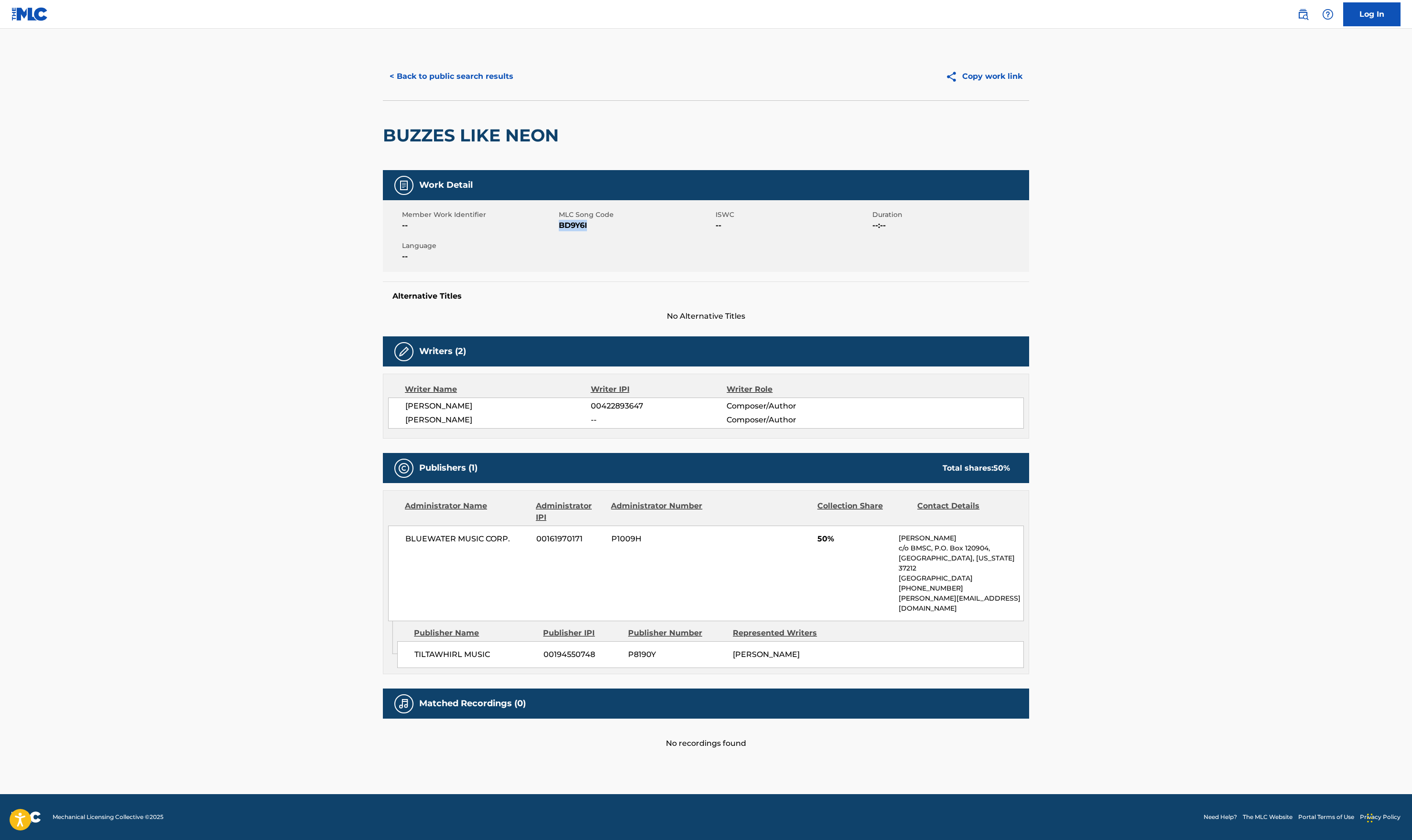
drag, startPoint x: 589, startPoint y: 229, endPoint x: 560, endPoint y: 229, distance: 29.0
click at [560, 229] on span "BD9Y6I" at bounding box center [636, 226] width 155 height 12
copy span "BD9Y6I"
click at [396, 76] on button "< Back to public search results" at bounding box center [451, 76] width 137 height 24
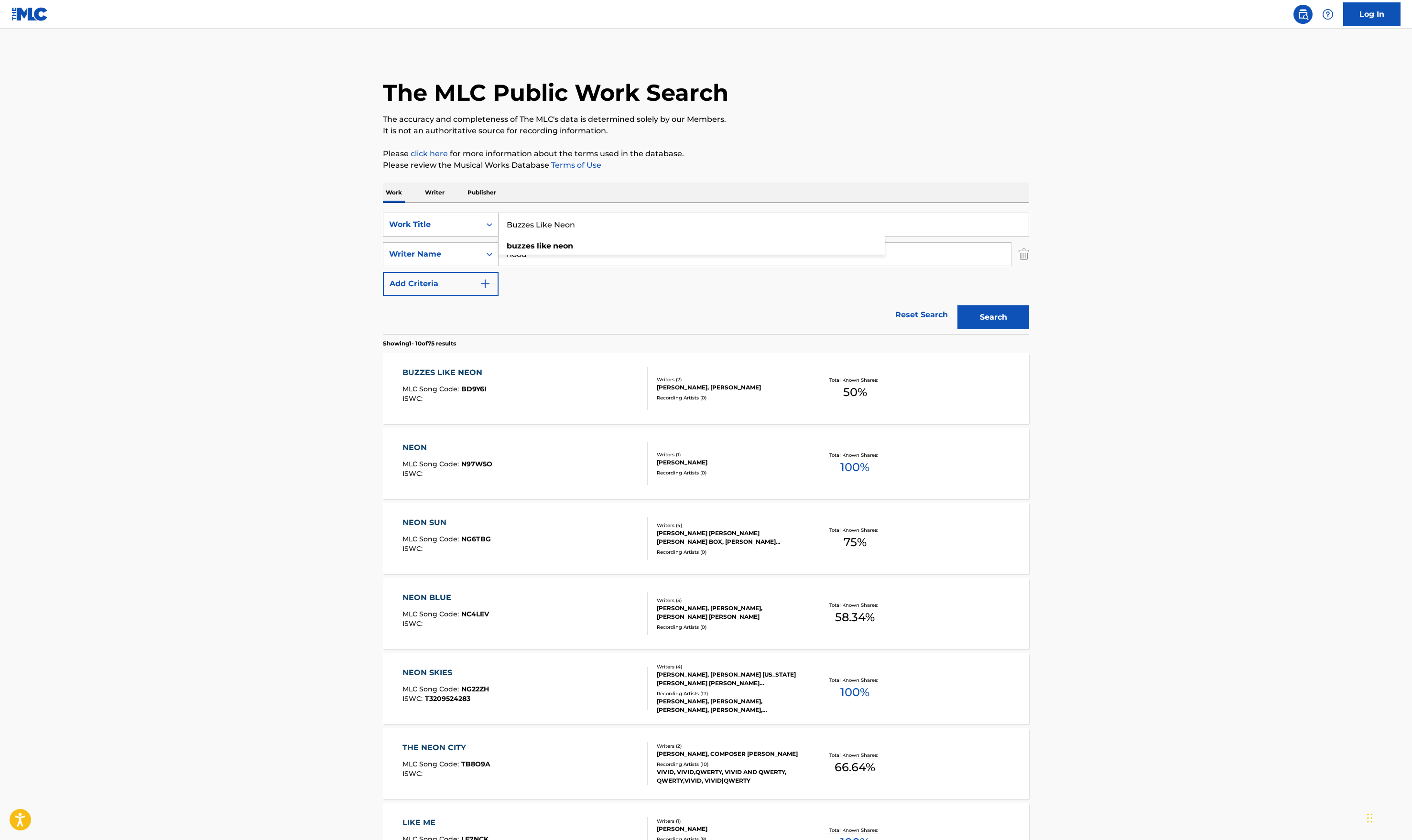
drag, startPoint x: 599, startPoint y: 234, endPoint x: 435, endPoint y: 227, distance: 164.1
click at [441, 229] on div "SearchWithCriteria98ced1be-166e-4c08-a9d7-772afcc349b5 Work Title Buzzes Like N…" at bounding box center [706, 224] width 646 height 24
paste input "AVIATOR"
type input "AVIATOR"
click at [305, 329] on main "The MLC Public Work Search The accuracy and completeness of The MLC's data is d…" at bounding box center [706, 591] width 1412 height 1125
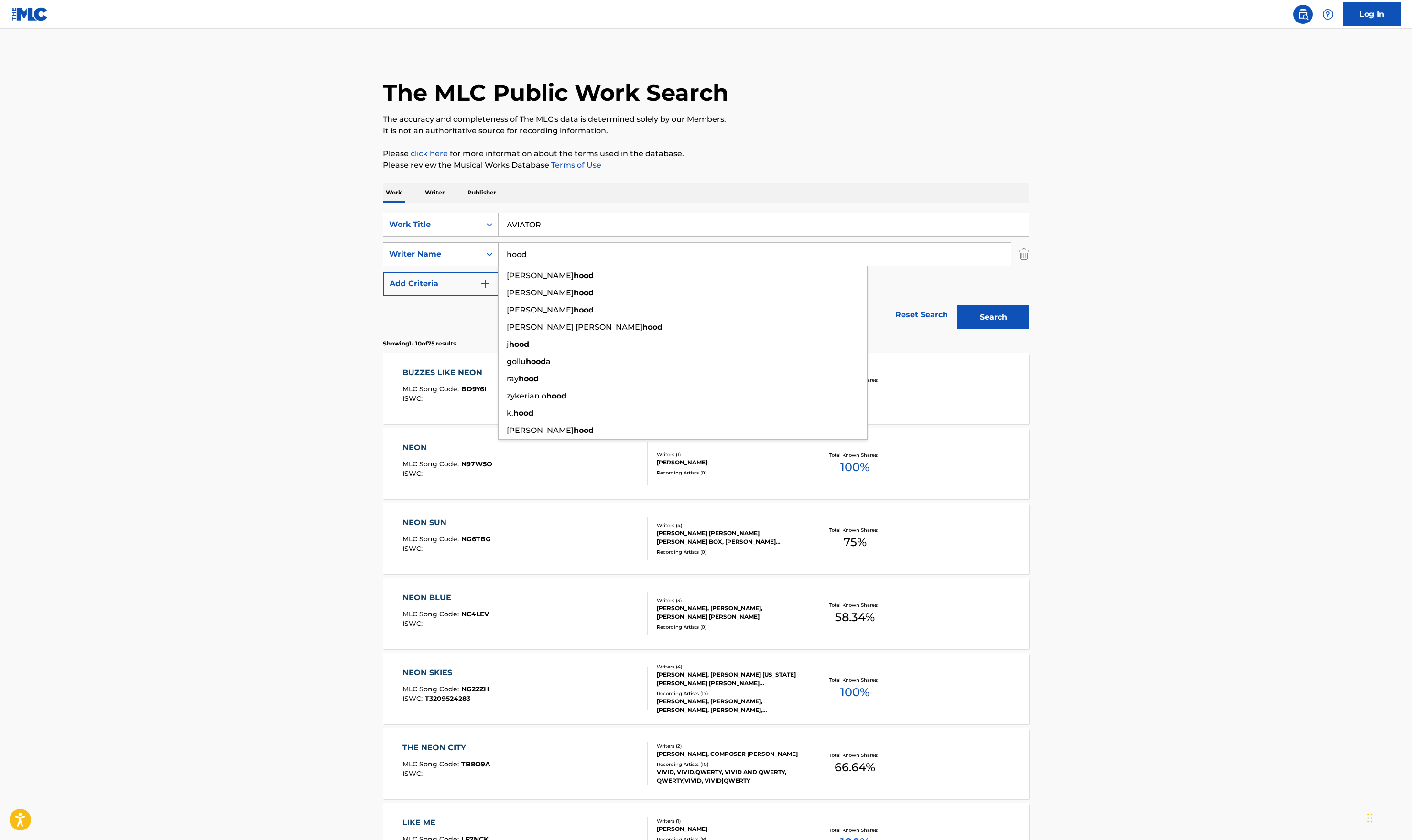
drag, startPoint x: 531, startPoint y: 251, endPoint x: 413, endPoint y: 251, distance: 118.0
click at [416, 251] on div "SearchWithCriteria99895411-5b96-4975-9b5b-9773a46a320c Writer Name [PERSON_NAME…" at bounding box center [706, 254] width 646 height 24
type input "[PERSON_NAME]"
click at [939, 306] on button "Search" at bounding box center [993, 317] width 72 height 24
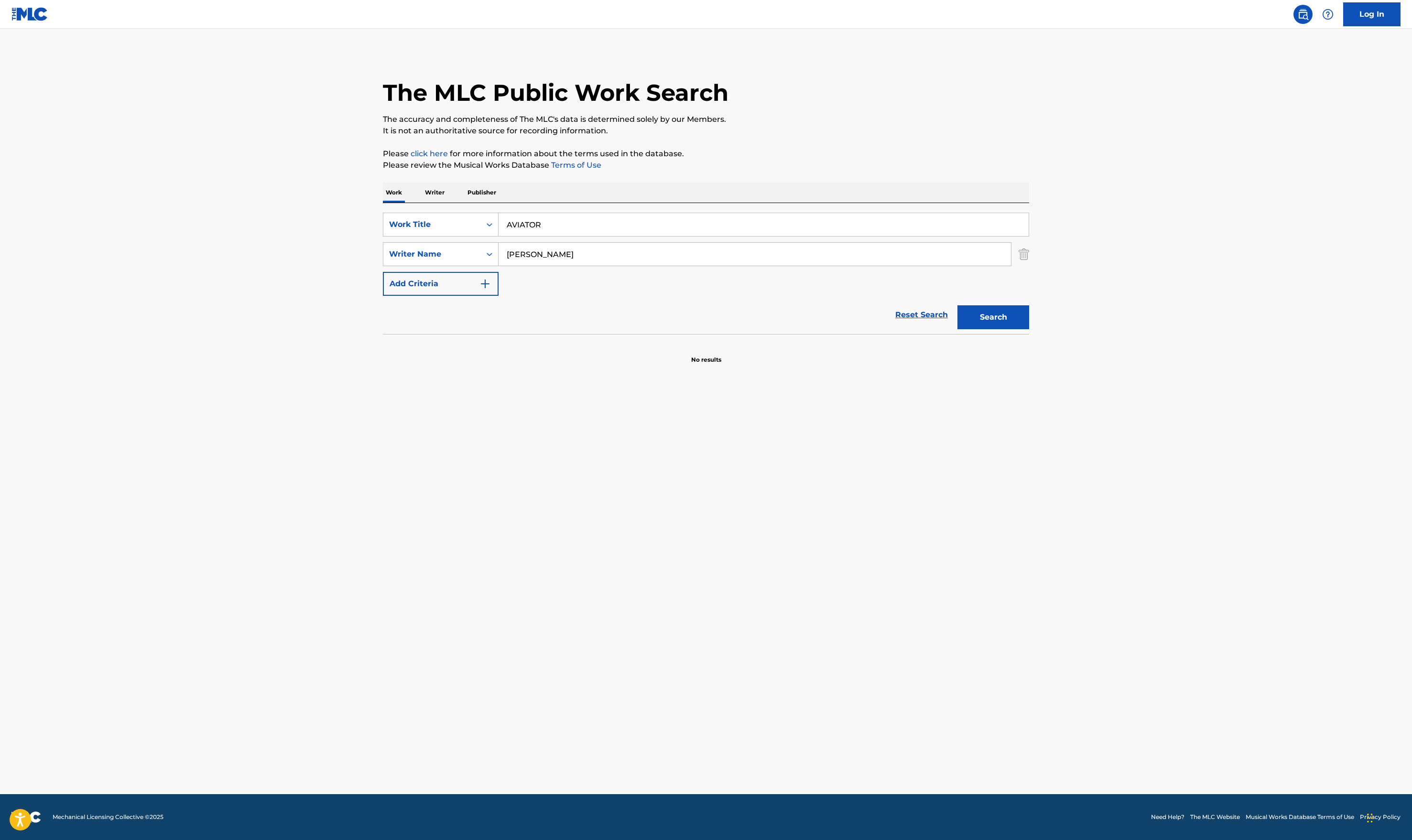
click at [550, 227] on input "AVIATOR" at bounding box center [763, 225] width 530 height 23
type input "AVIATORs"
click at [939, 306] on button "Search" at bounding box center [993, 317] width 72 height 24
click at [541, 387] on div "AVIATORS MLC Song Code : A9410Y ISWC : T9140345182" at bounding box center [525, 388] width 246 height 43
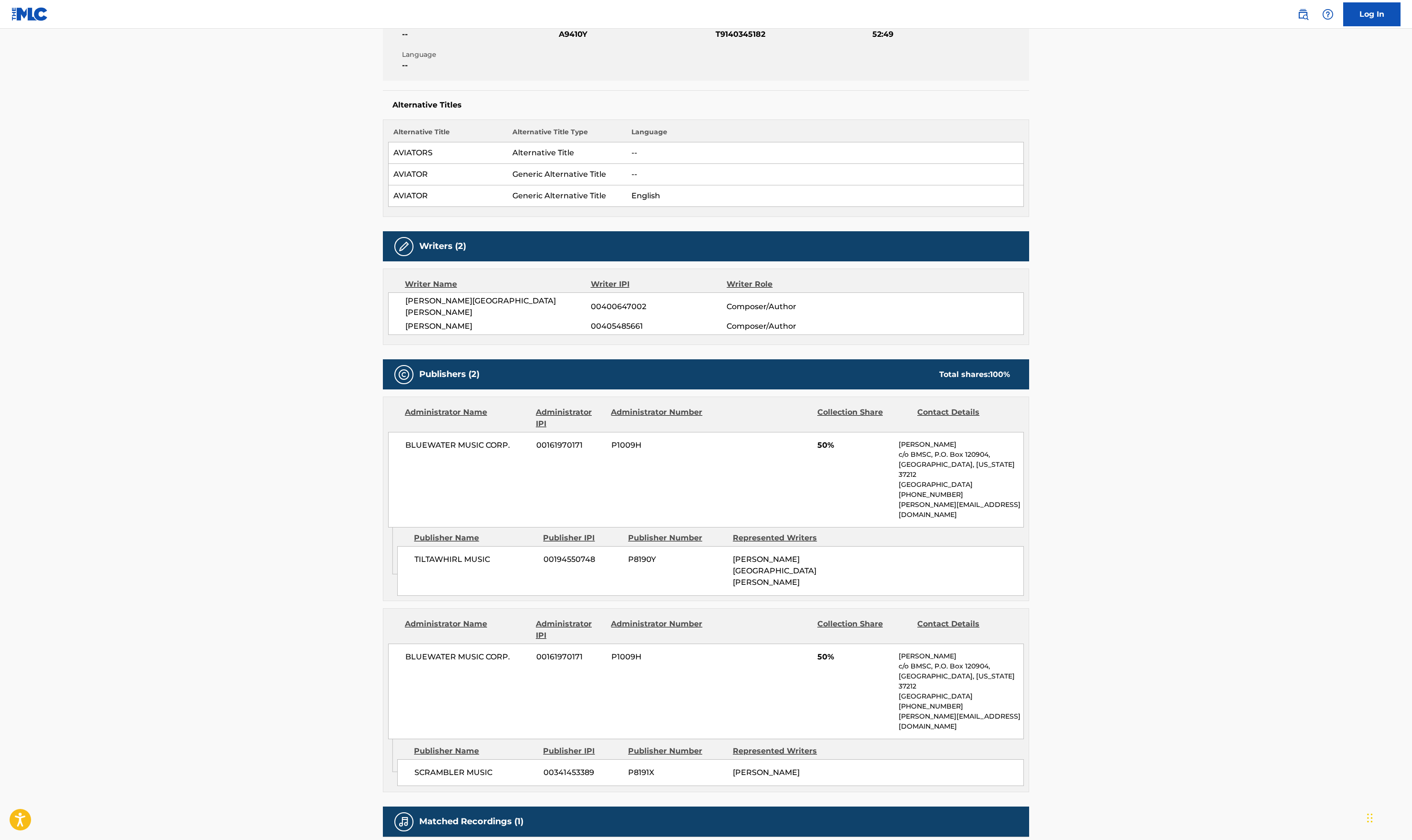
scroll to position [95, 0]
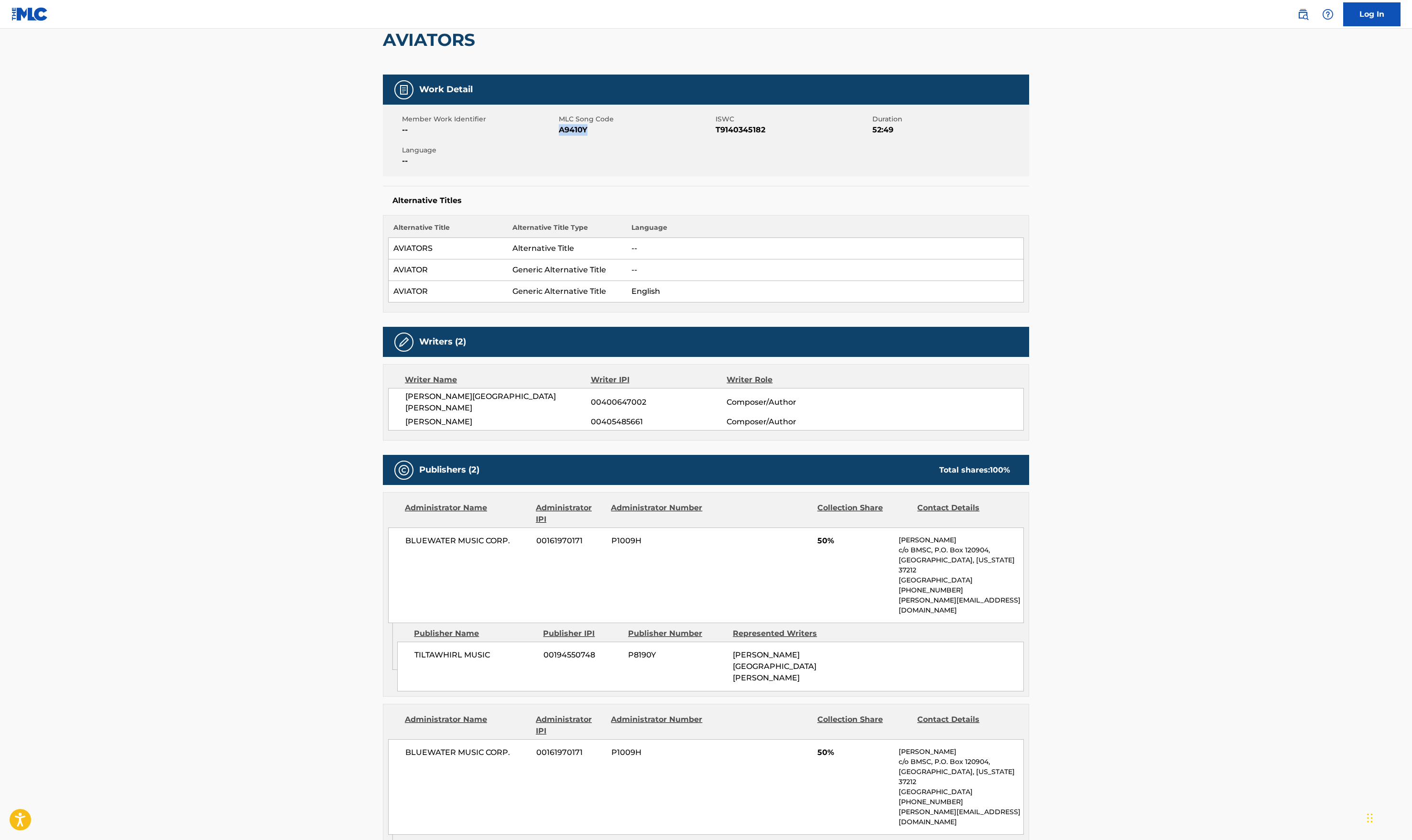
drag, startPoint x: 589, startPoint y: 134, endPoint x: 560, endPoint y: 131, distance: 29.2
click at [560, 131] on span "A9410Y" at bounding box center [636, 130] width 155 height 12
copy span "A9410Y"
